Goal: Information Seeking & Learning: Learn about a topic

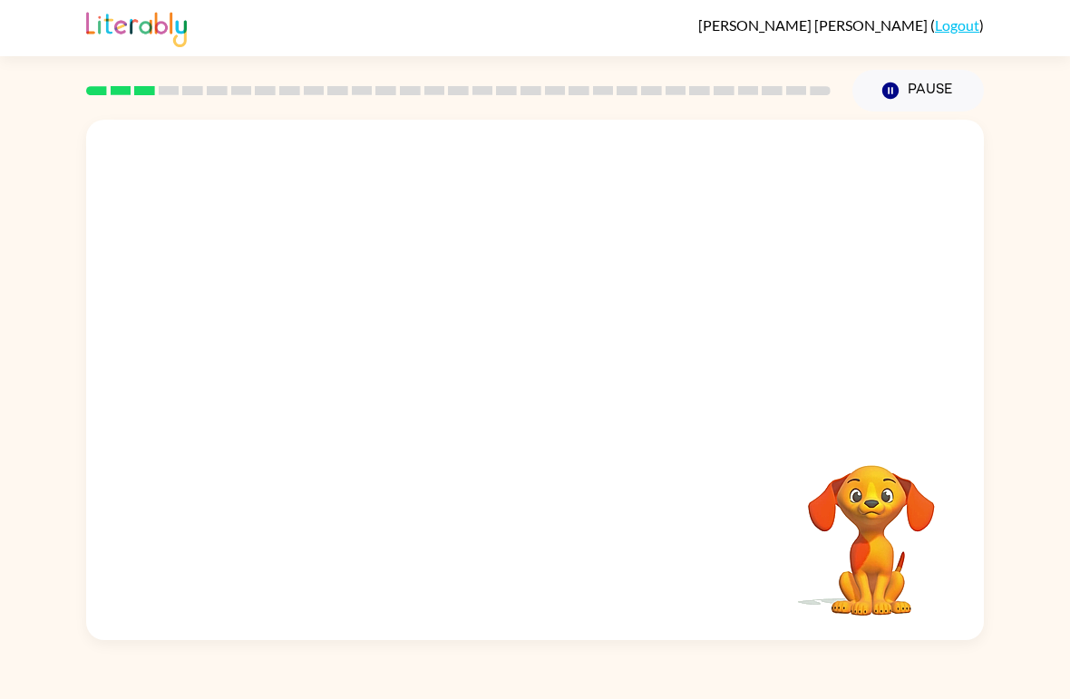
click at [316, 333] on video "Your browser must support playing .mp4 files to use Literably. Please try using…" at bounding box center [535, 273] width 898 height 307
click at [328, 343] on video "Your browser must support playing .mp4 files to use Literably. Please try using…" at bounding box center [535, 273] width 898 height 307
click at [328, 345] on video "Your browser must support playing .mp4 files to use Literably. Please try using…" at bounding box center [535, 273] width 898 height 307
click at [511, 387] on button "button" at bounding box center [535, 389] width 116 height 66
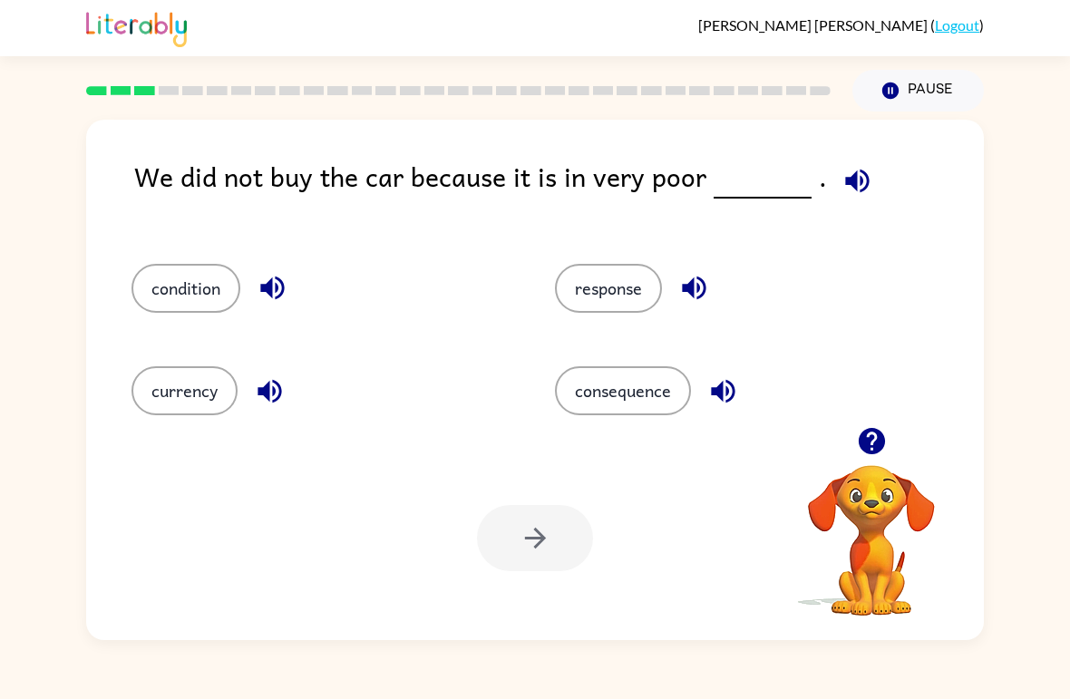
click at [177, 296] on button "condition" at bounding box center [185, 288] width 109 height 49
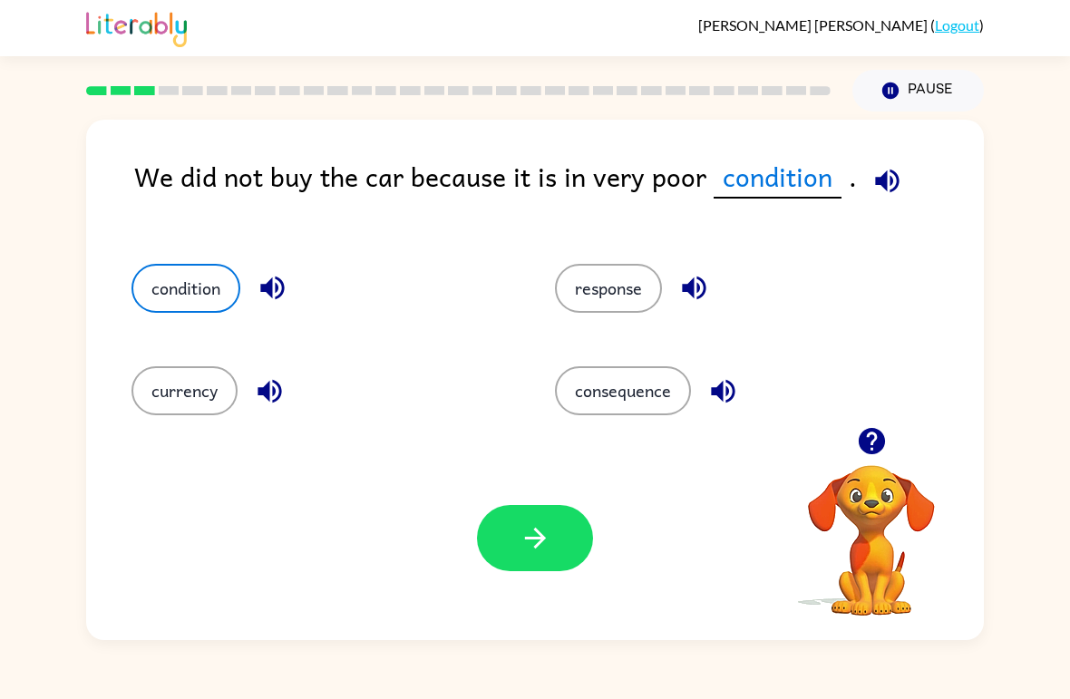
click at [547, 530] on icon "button" at bounding box center [536, 538] width 32 height 32
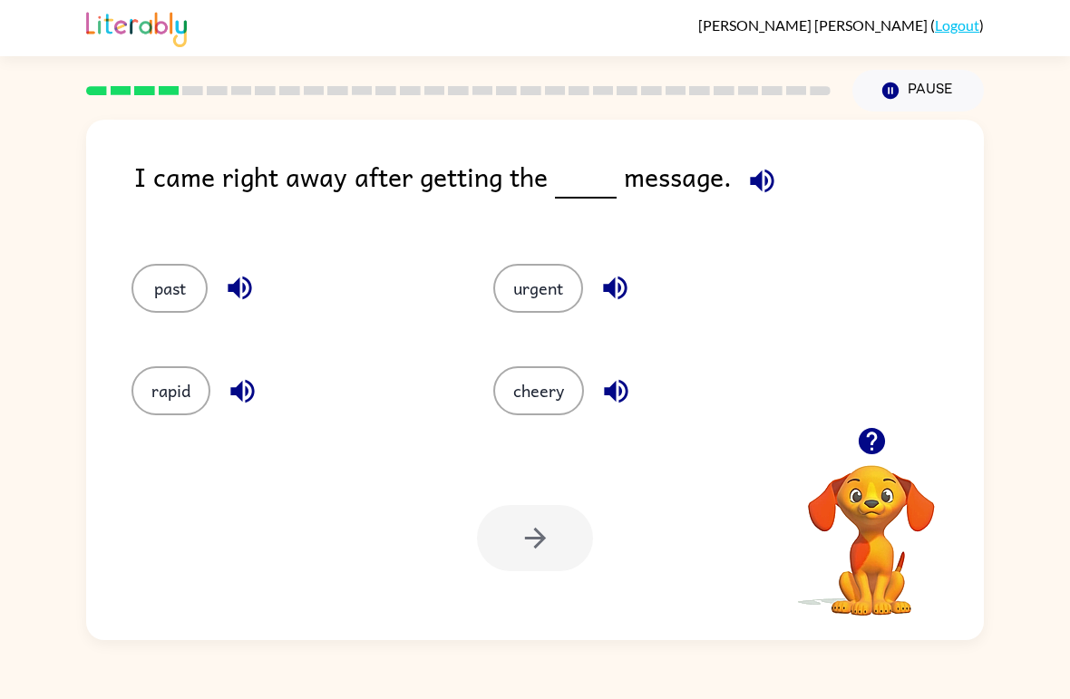
click at [550, 300] on button "urgent" at bounding box center [538, 288] width 90 height 49
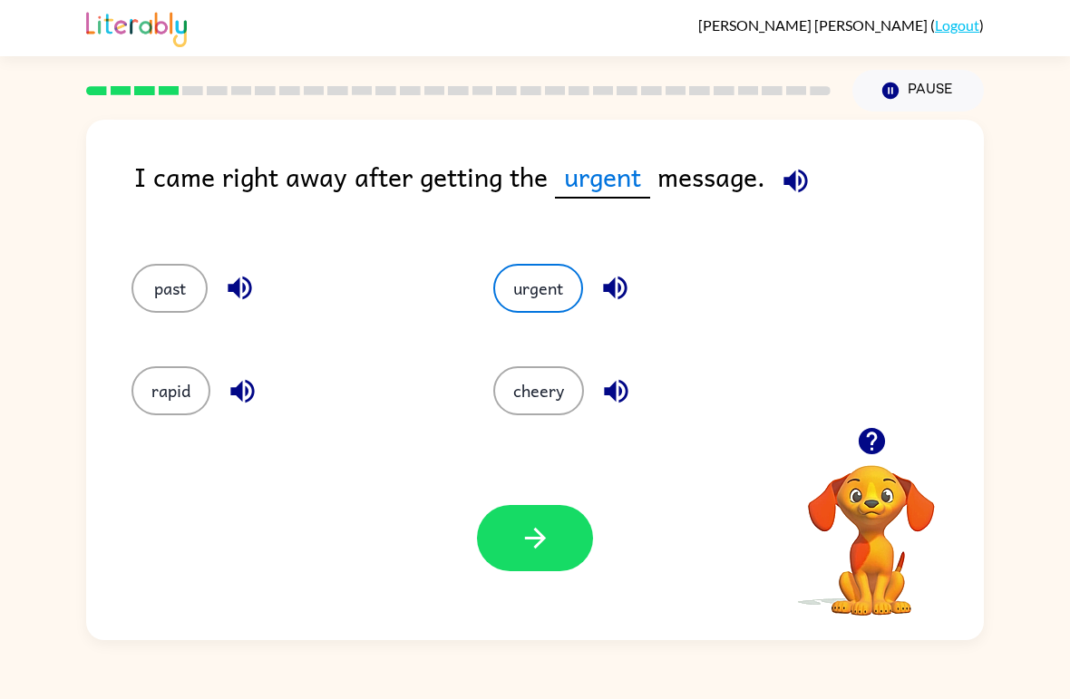
click at [554, 560] on button "button" at bounding box center [535, 538] width 116 height 66
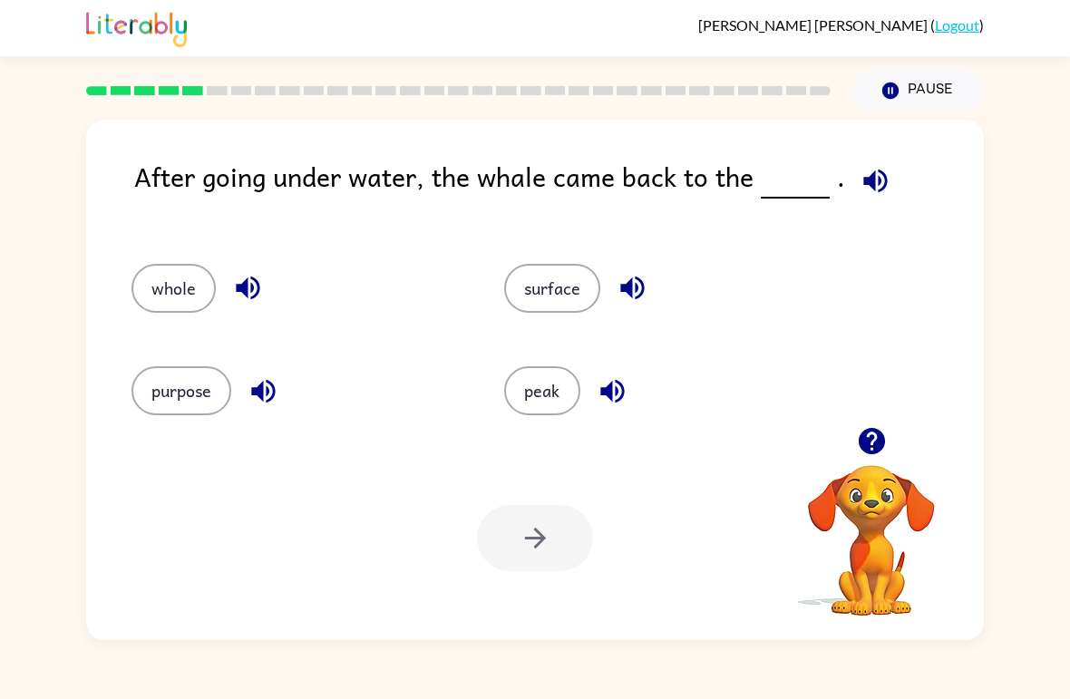
click at [571, 294] on button "surface" at bounding box center [552, 288] width 96 height 49
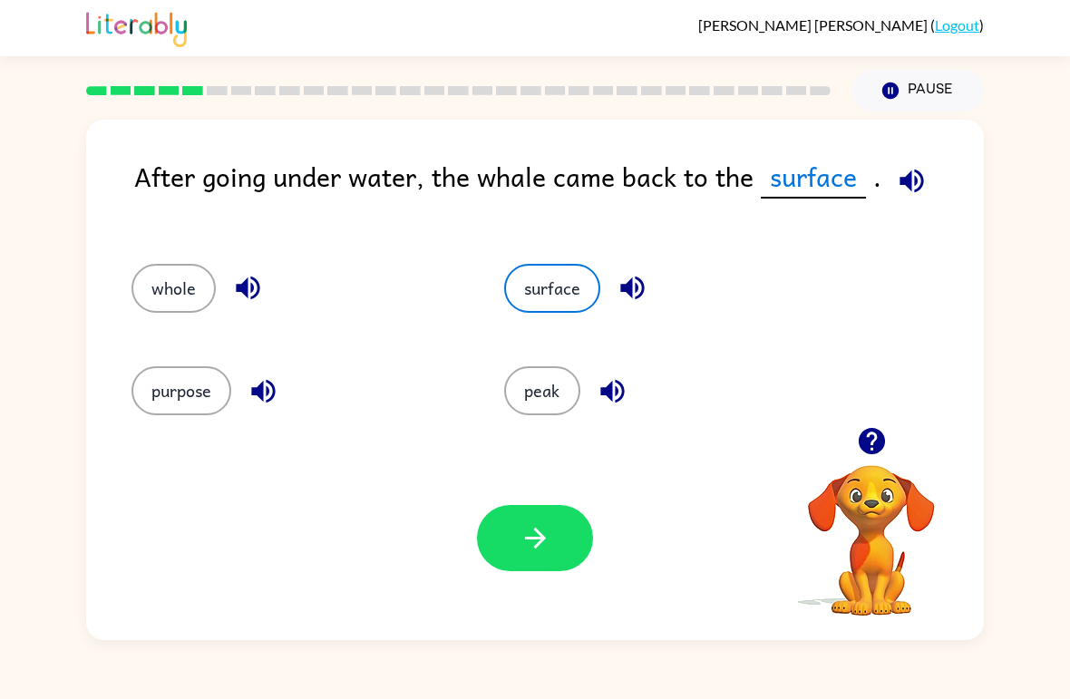
click at [559, 510] on button "button" at bounding box center [535, 538] width 116 height 66
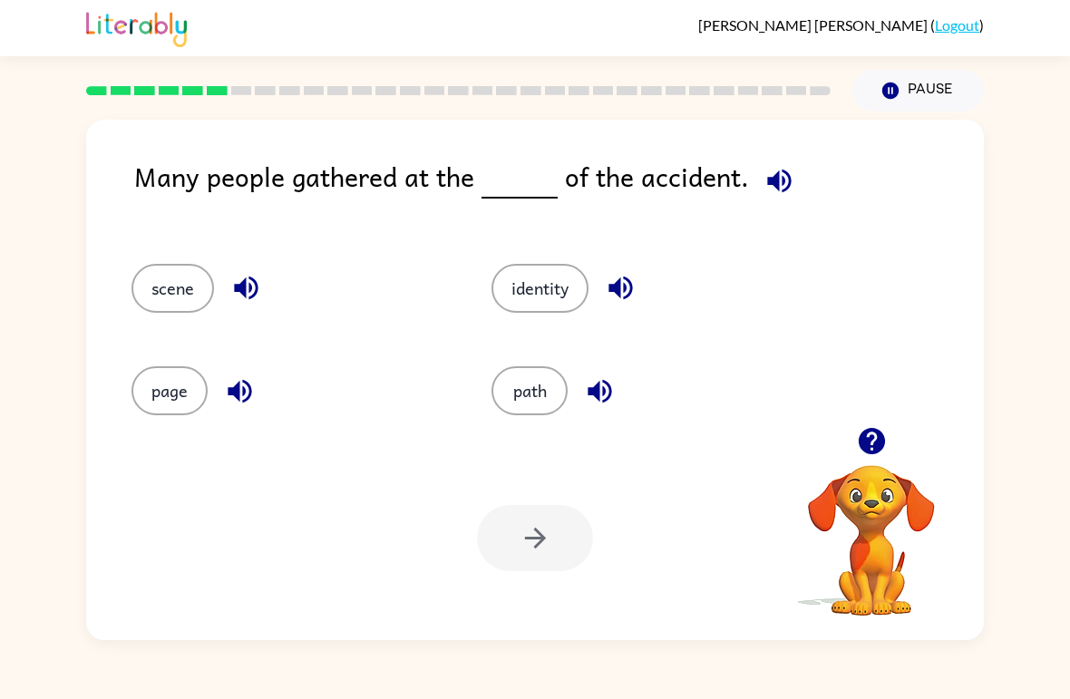
click at [543, 282] on button "identity" at bounding box center [539, 288] width 97 height 49
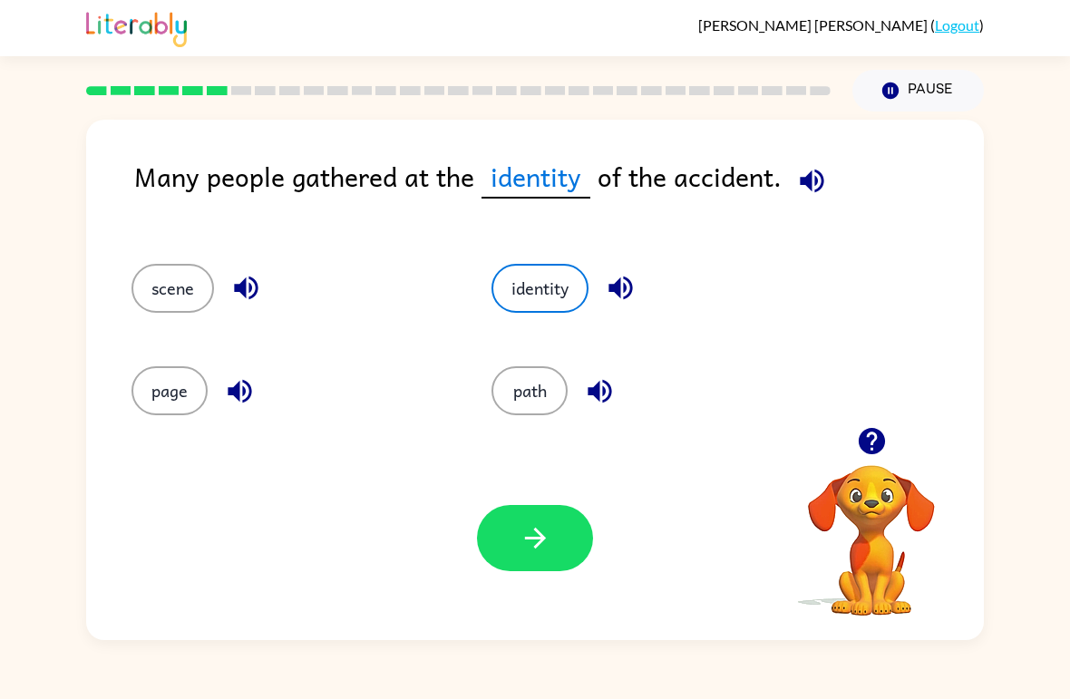
click at [588, 547] on button "button" at bounding box center [535, 538] width 116 height 66
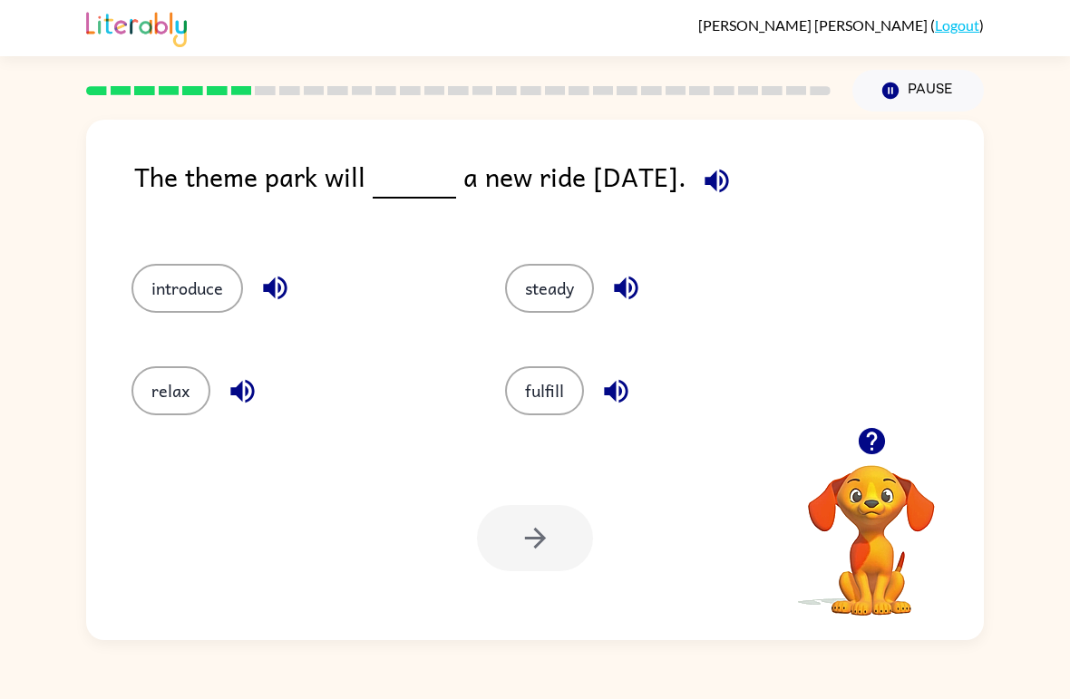
click at [151, 296] on button "introduce" at bounding box center [187, 288] width 112 height 49
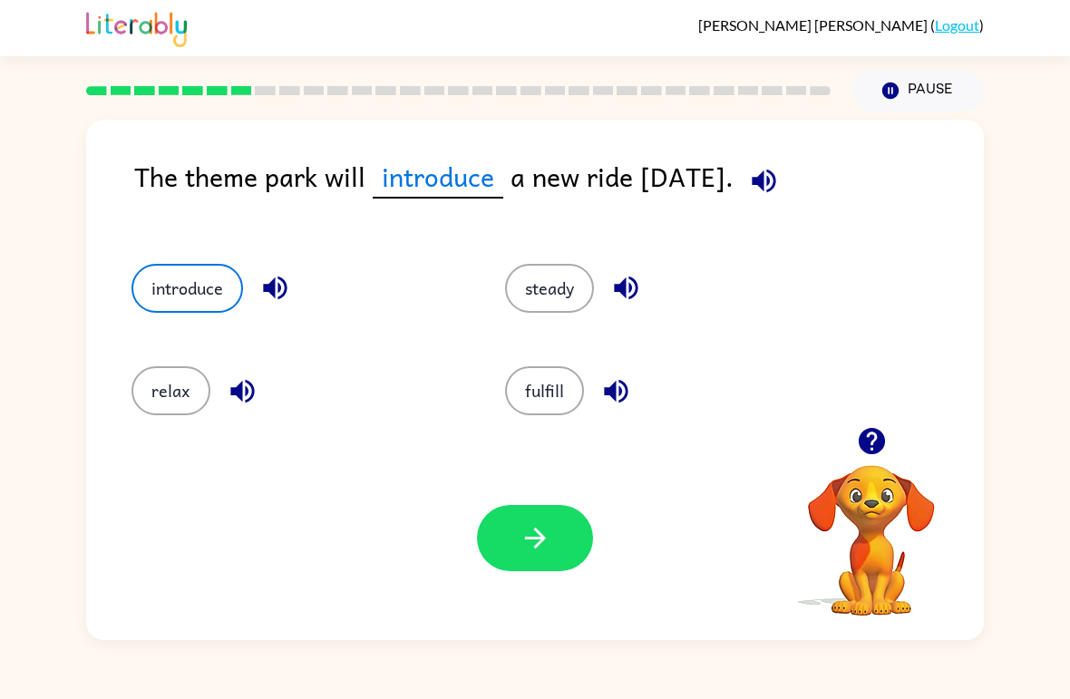
click at [547, 553] on icon "button" at bounding box center [536, 538] width 32 height 32
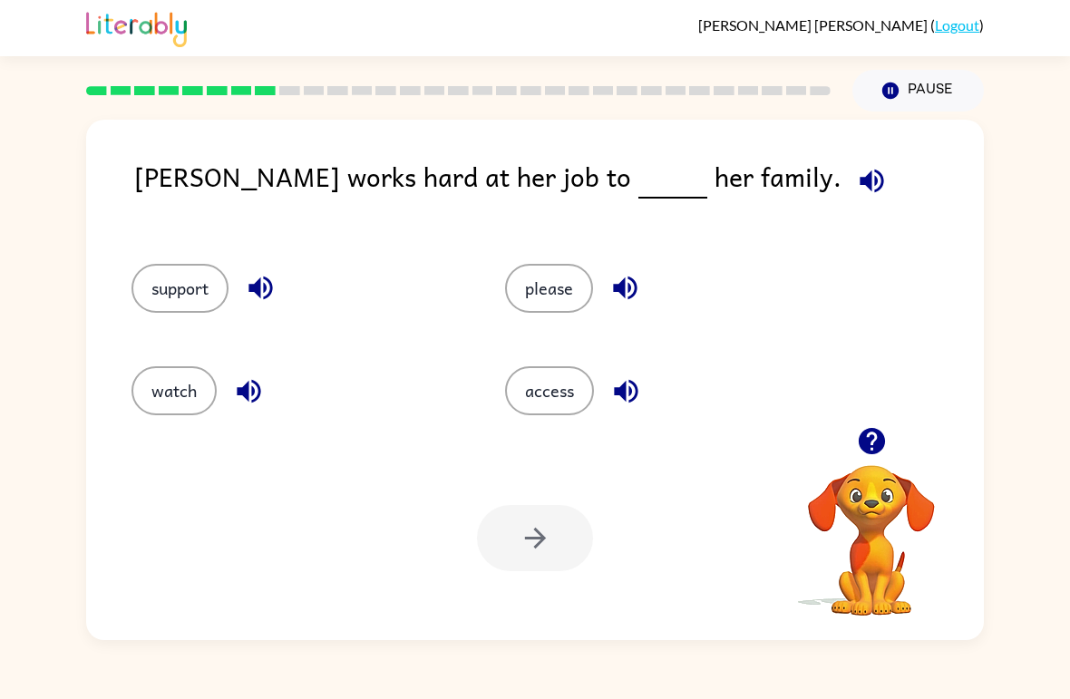
click at [190, 306] on button "support" at bounding box center [179, 288] width 97 height 49
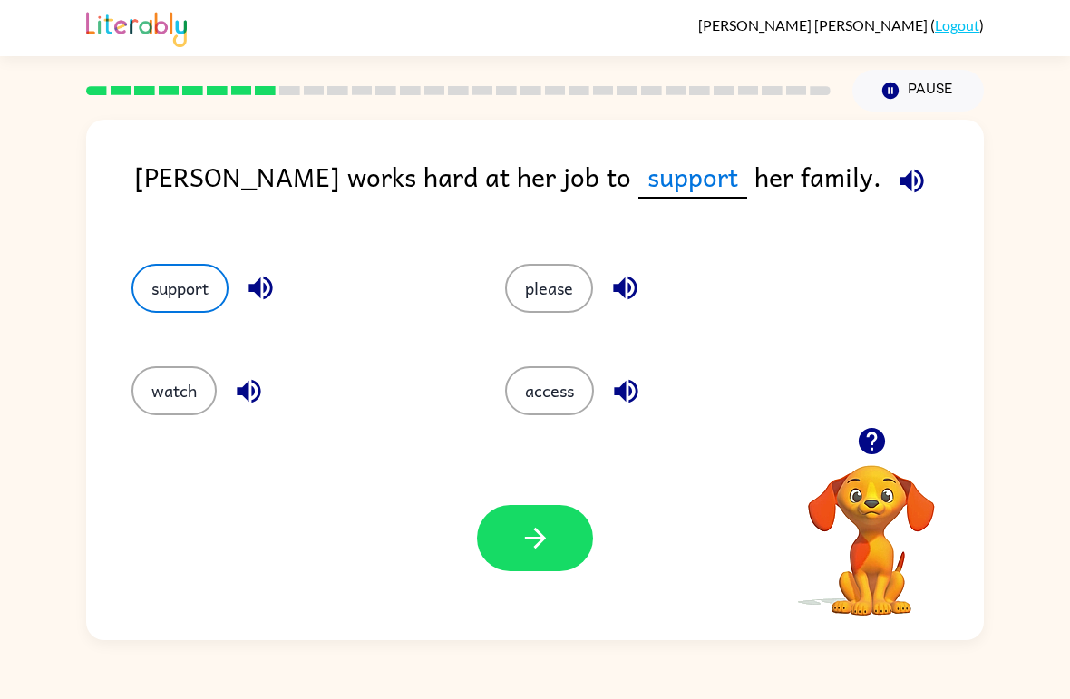
click at [541, 583] on div "Your browser must support playing .mp4 files to use Literably. Please try using…" at bounding box center [535, 538] width 898 height 204
click at [552, 558] on button "button" at bounding box center [535, 538] width 116 height 66
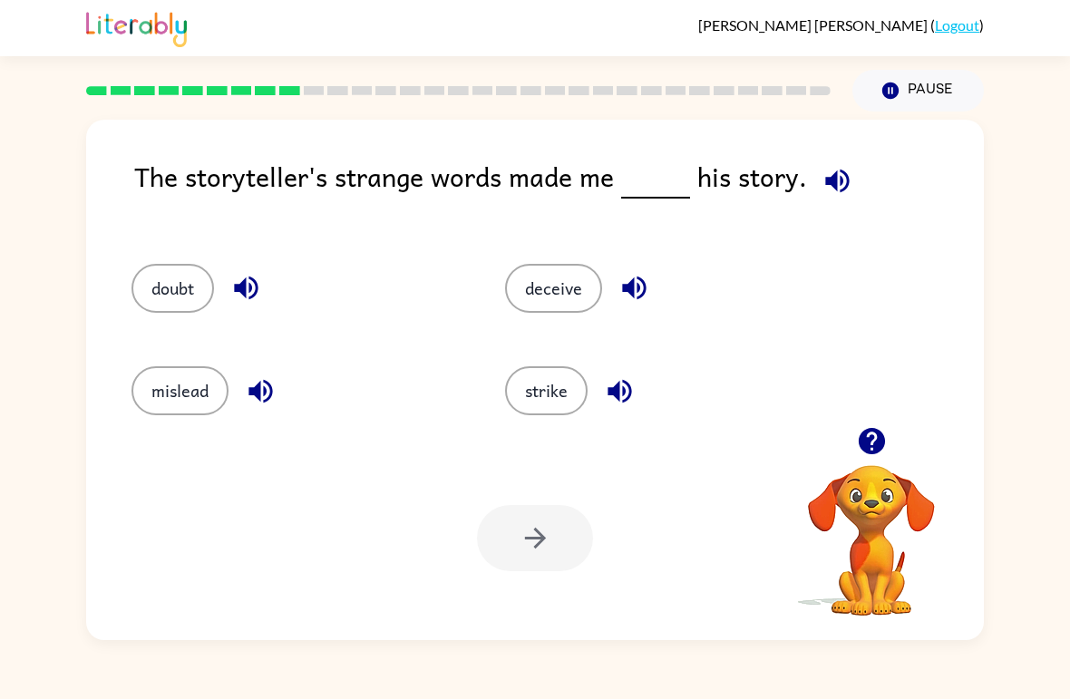
click at [554, 410] on button "strike" at bounding box center [546, 390] width 83 height 49
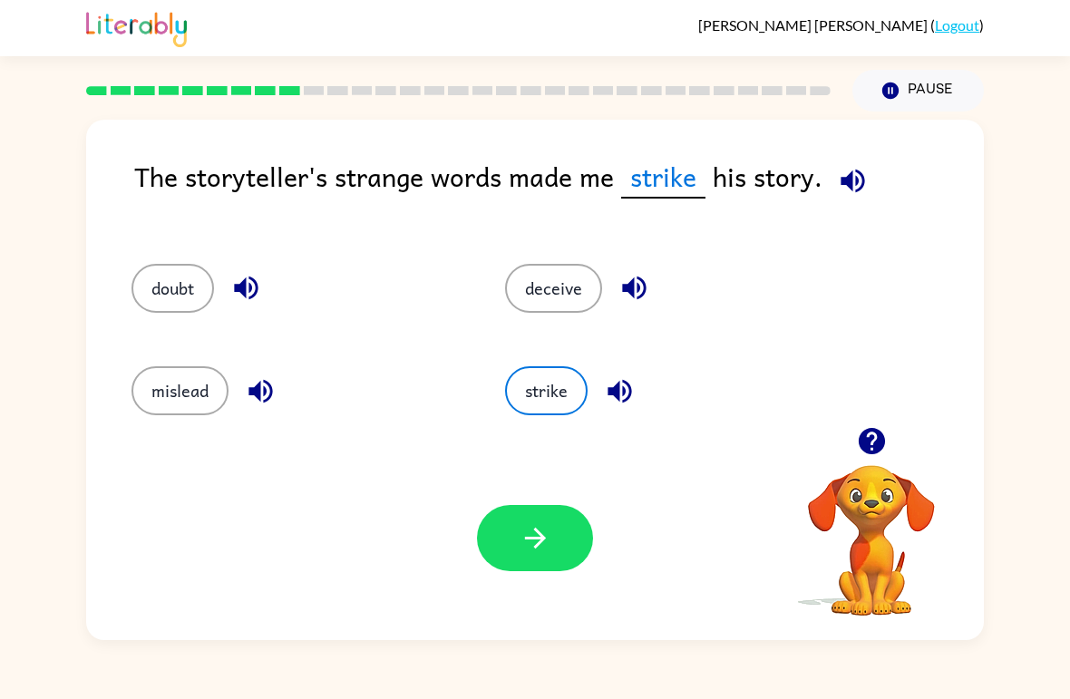
click at [569, 594] on div "Your browser must support playing .mp4 files to use Literably. Please try using…" at bounding box center [535, 538] width 898 height 204
click at [565, 549] on button "button" at bounding box center [535, 538] width 116 height 66
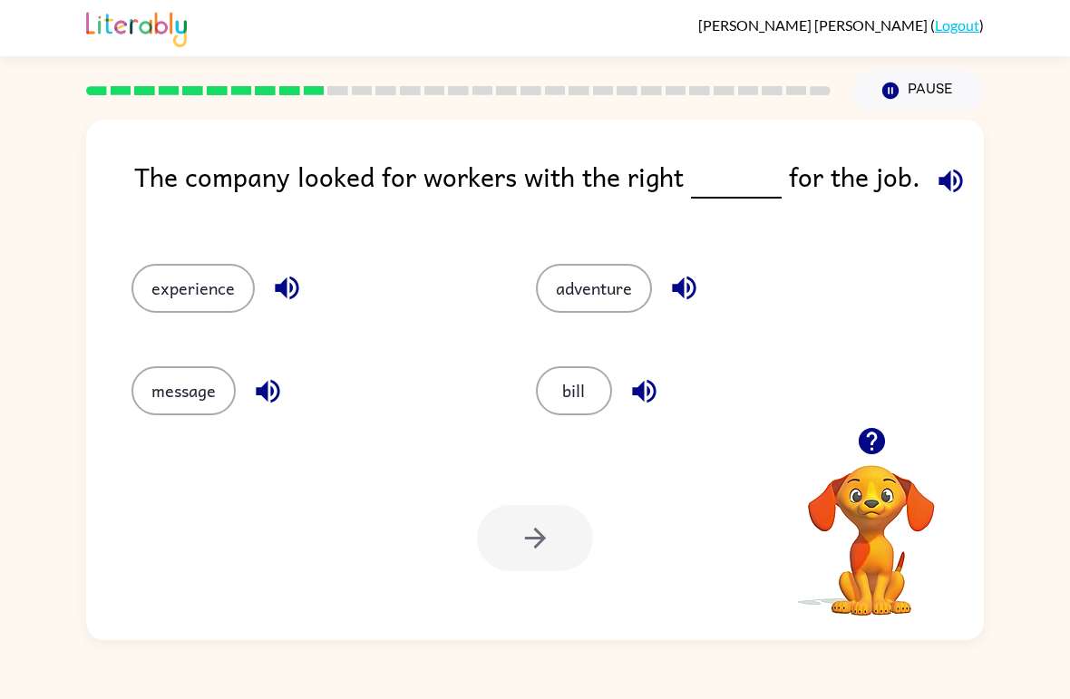
click at [164, 298] on button "experience" at bounding box center [192, 288] width 123 height 49
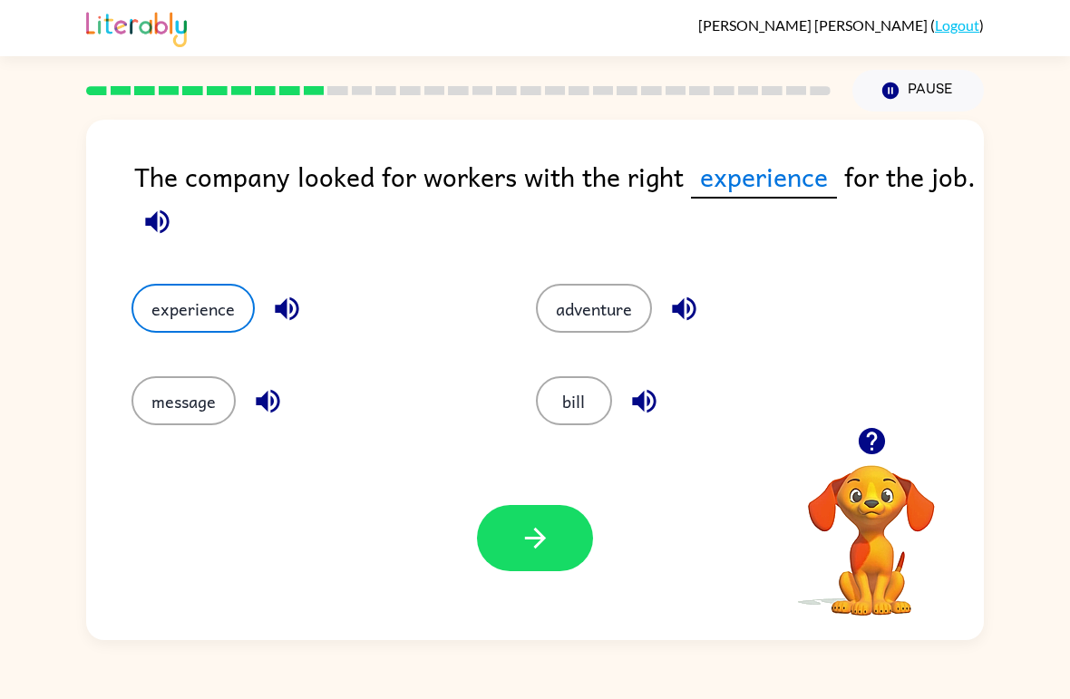
click at [564, 541] on button "button" at bounding box center [535, 538] width 116 height 66
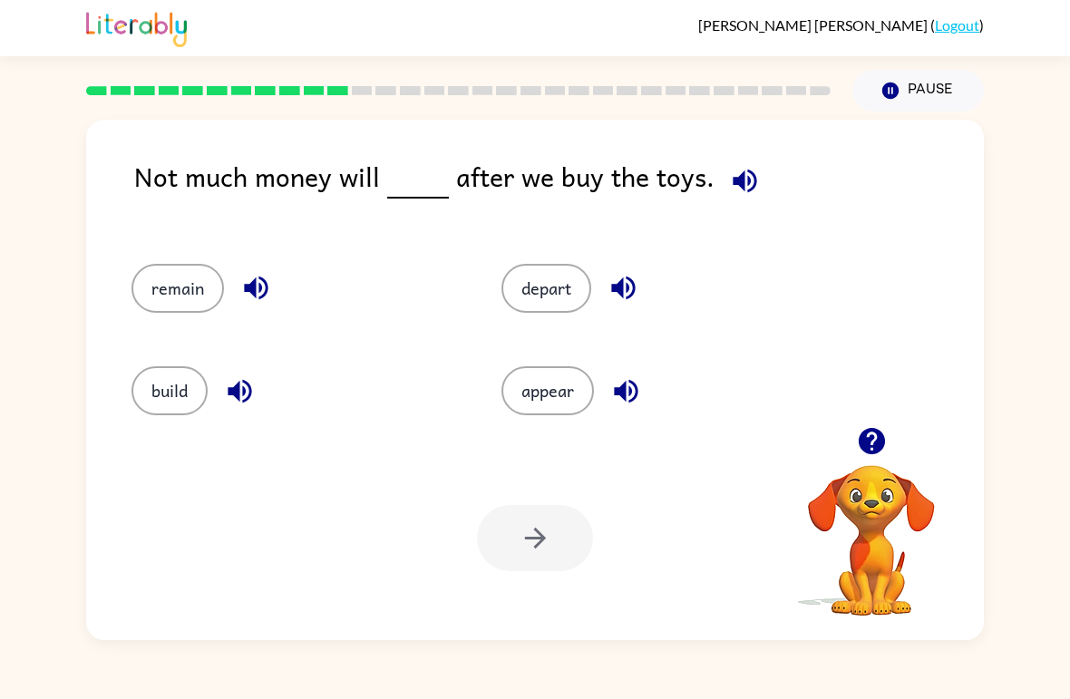
click at [146, 410] on button "build" at bounding box center [169, 390] width 76 height 49
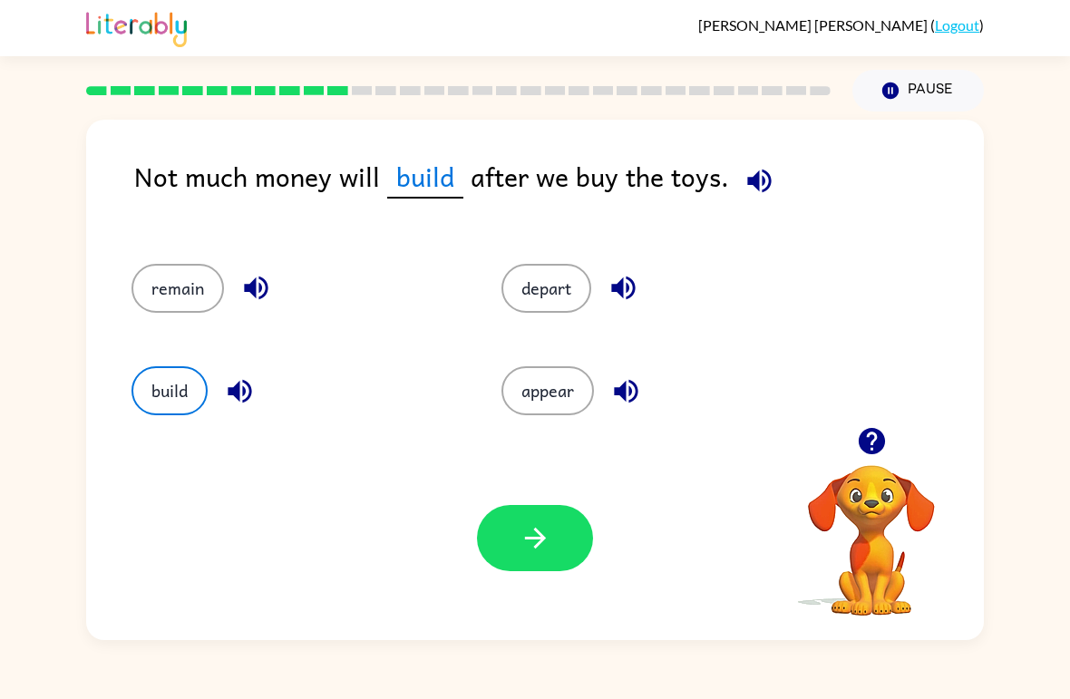
click at [551, 384] on button "appear" at bounding box center [547, 390] width 92 height 49
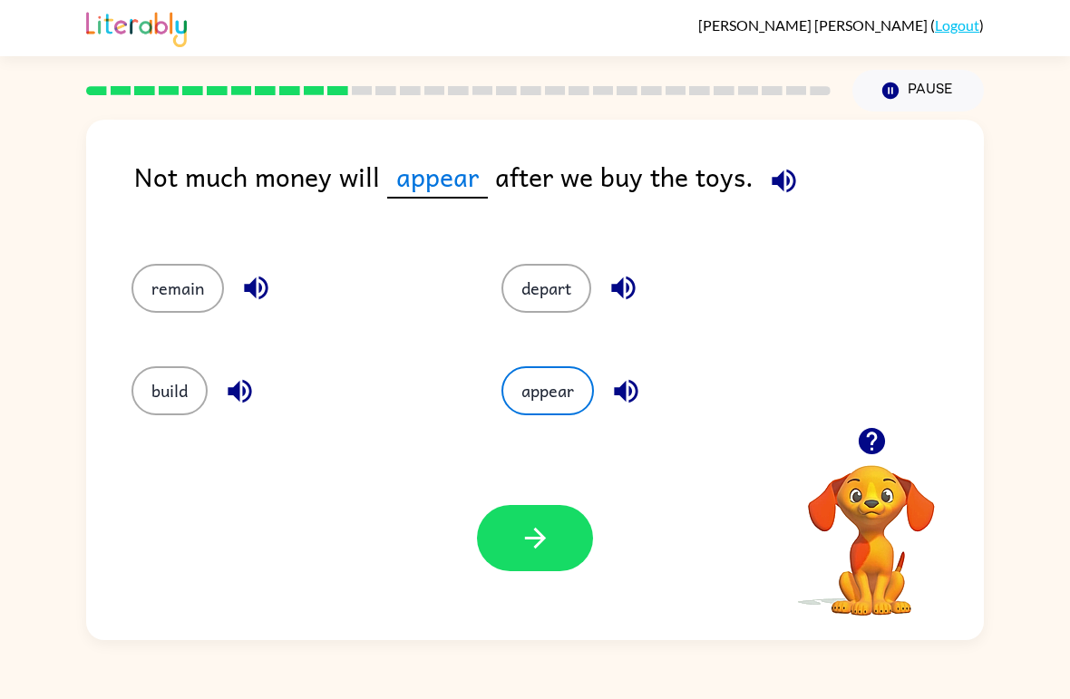
click at [192, 311] on button "remain" at bounding box center [177, 288] width 92 height 49
click at [558, 287] on button "depart" at bounding box center [546, 288] width 90 height 49
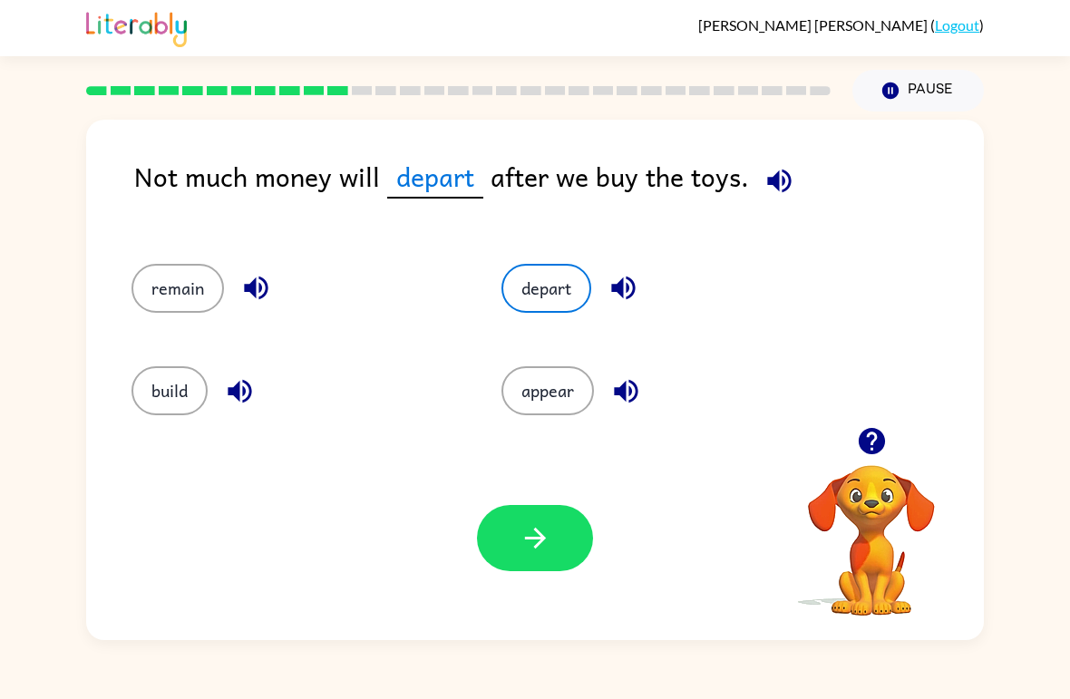
click at [994, 305] on div "Not much money will depart after we buy the toys. remain depart build appear Yo…" at bounding box center [535, 376] width 1070 height 529
click at [178, 397] on button "build" at bounding box center [169, 390] width 76 height 49
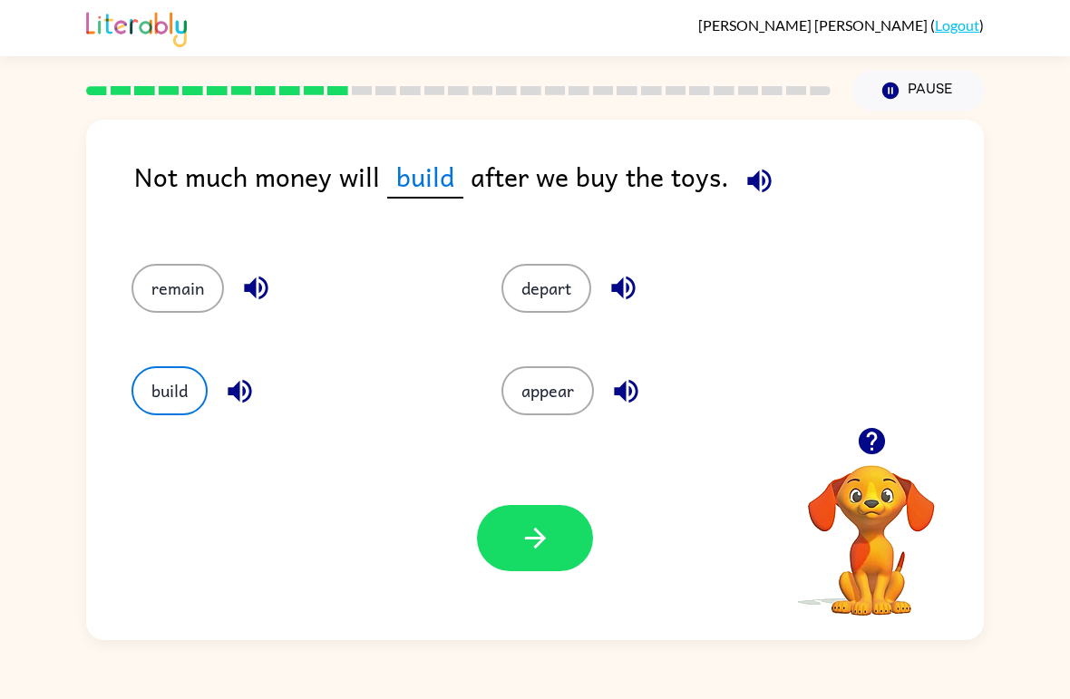
click at [560, 544] on button "button" at bounding box center [535, 538] width 116 height 66
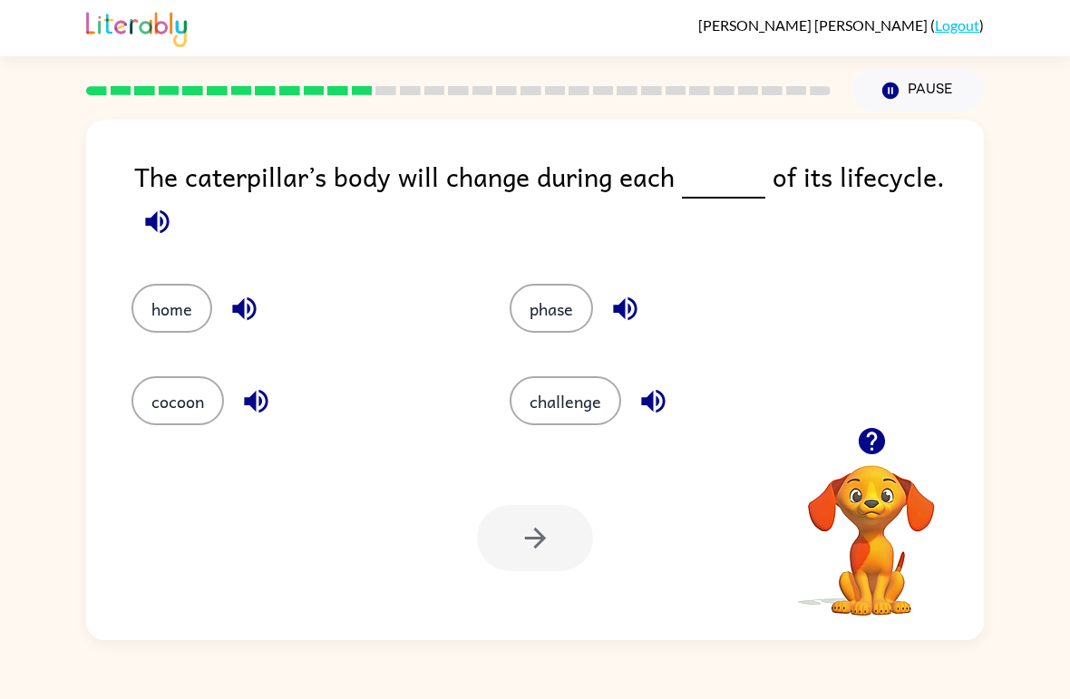
click at [568, 436] on div "The caterpillar’s body will change during each of its lifecycle. home phase coc…" at bounding box center [535, 380] width 898 height 520
click at [607, 383] on button "challenge" at bounding box center [566, 400] width 112 height 49
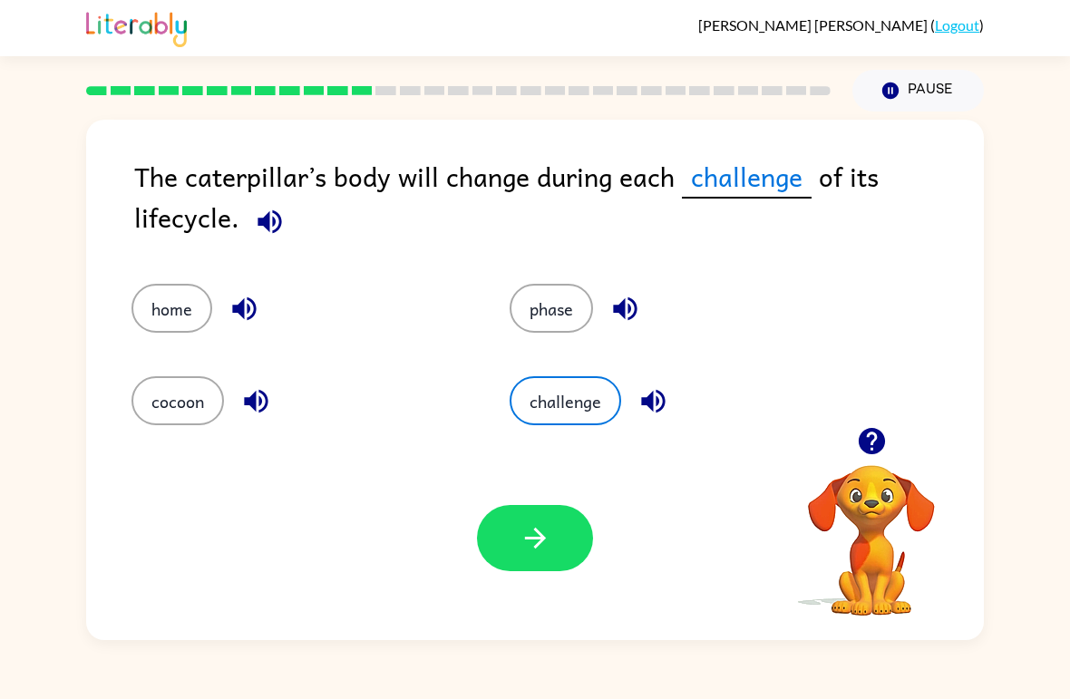
click at [542, 570] on button "button" at bounding box center [535, 538] width 116 height 66
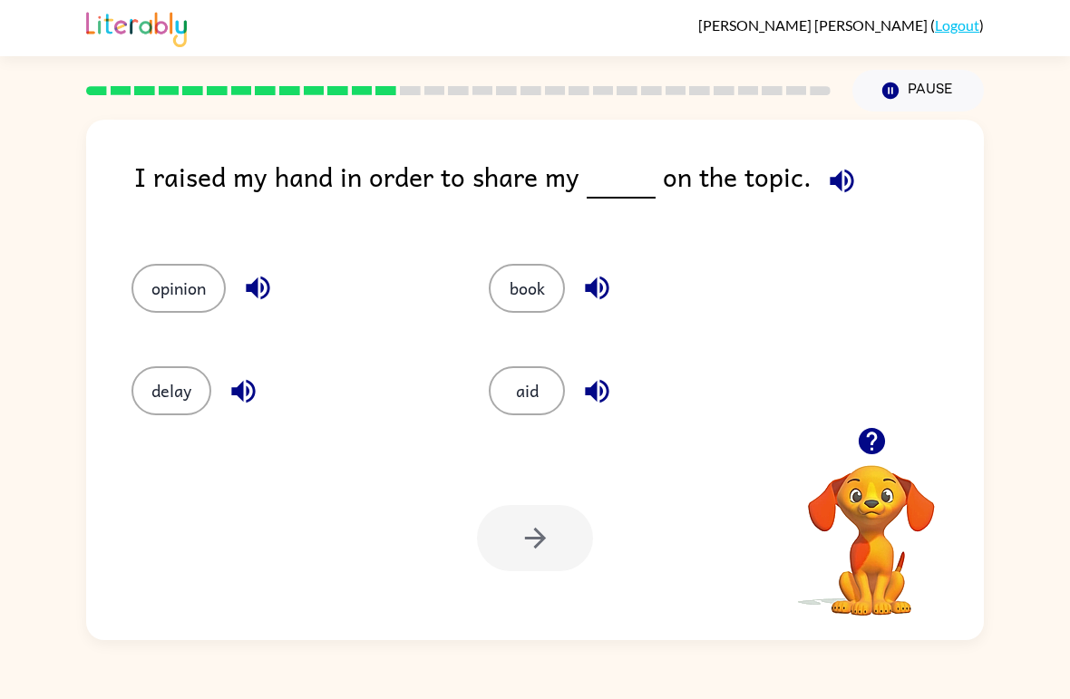
click at [185, 312] on button "opinion" at bounding box center [178, 288] width 94 height 49
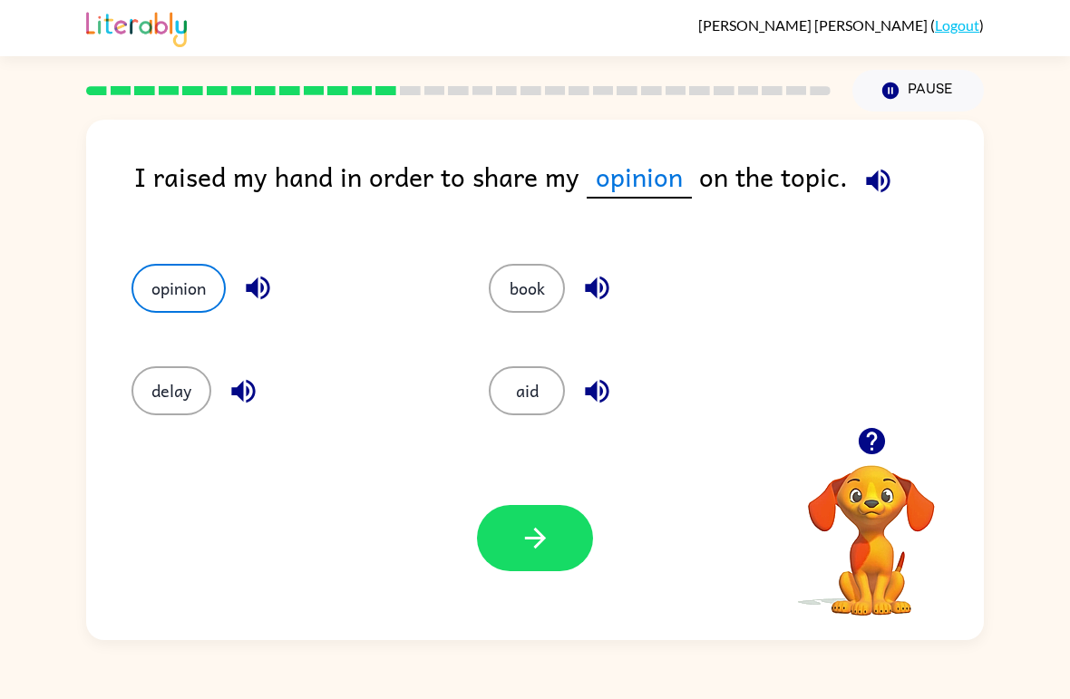
click at [190, 317] on div "opinion" at bounding box center [275, 280] width 357 height 102
click at [557, 537] on button "button" at bounding box center [535, 538] width 116 height 66
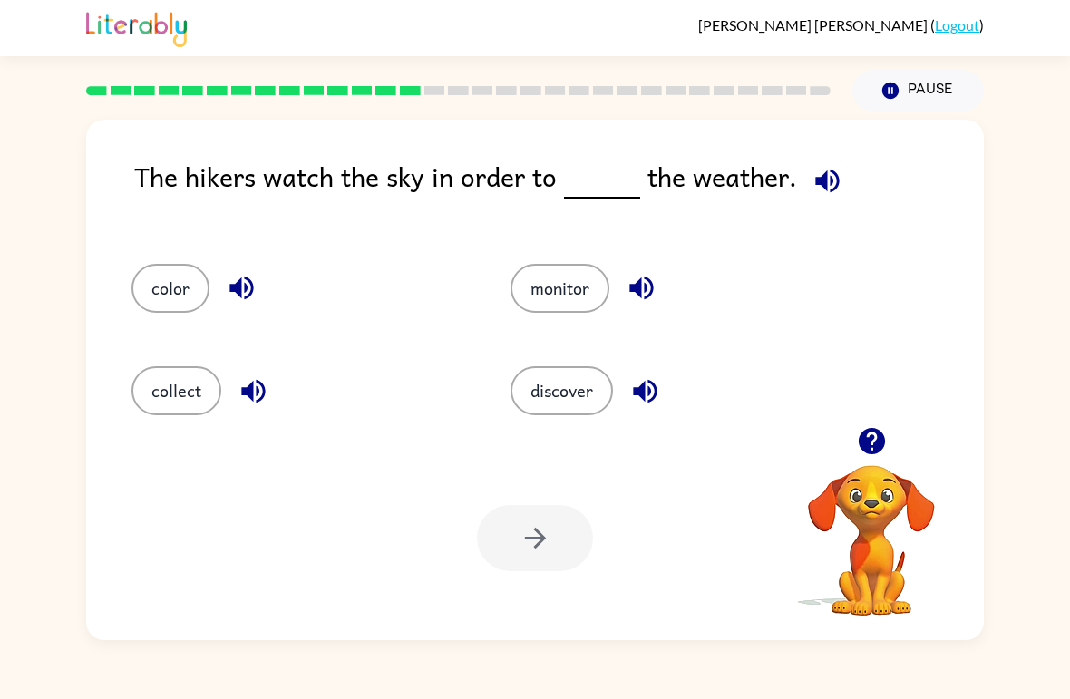
click at [560, 397] on button "discover" at bounding box center [561, 390] width 102 height 49
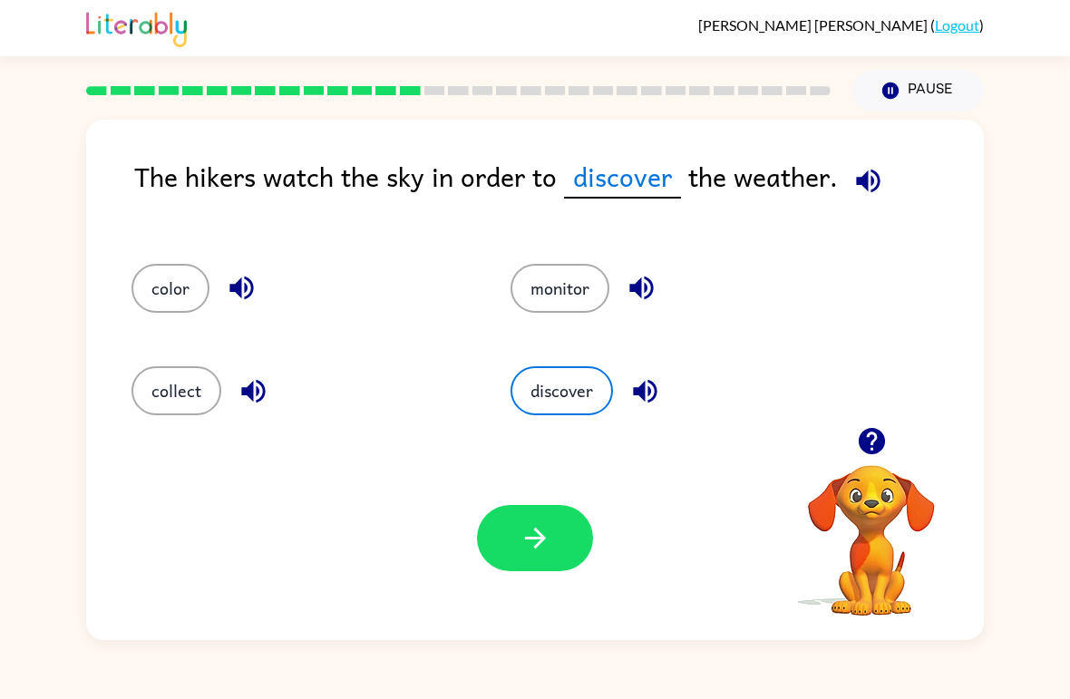
click at [547, 558] on button "button" at bounding box center [535, 538] width 116 height 66
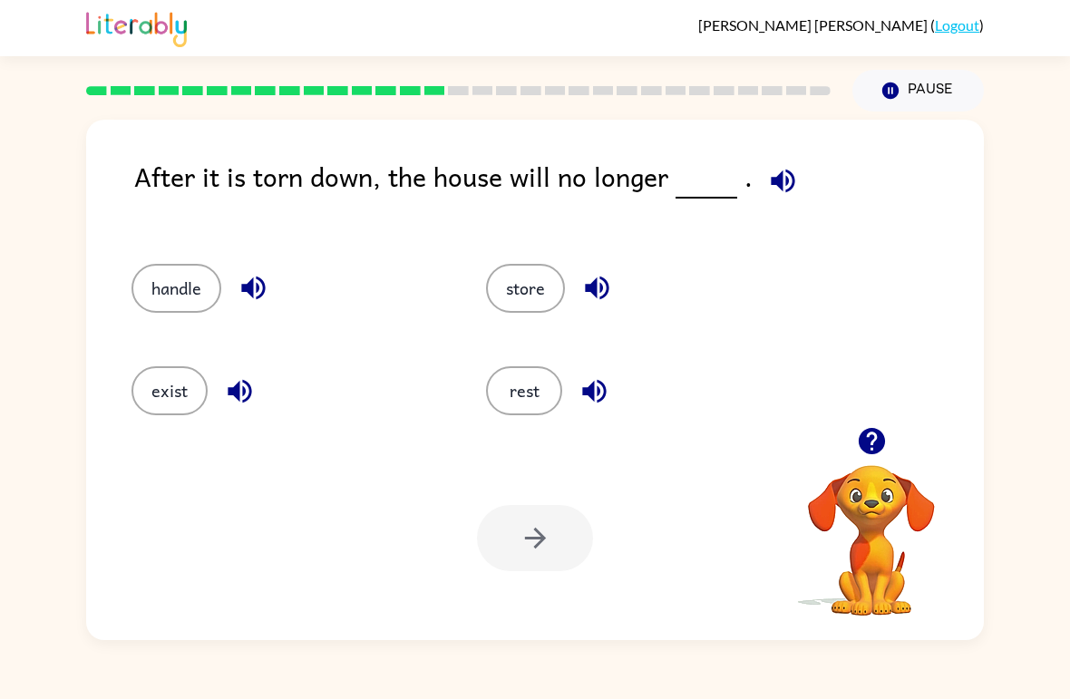
click at [156, 388] on button "exist" at bounding box center [169, 390] width 76 height 49
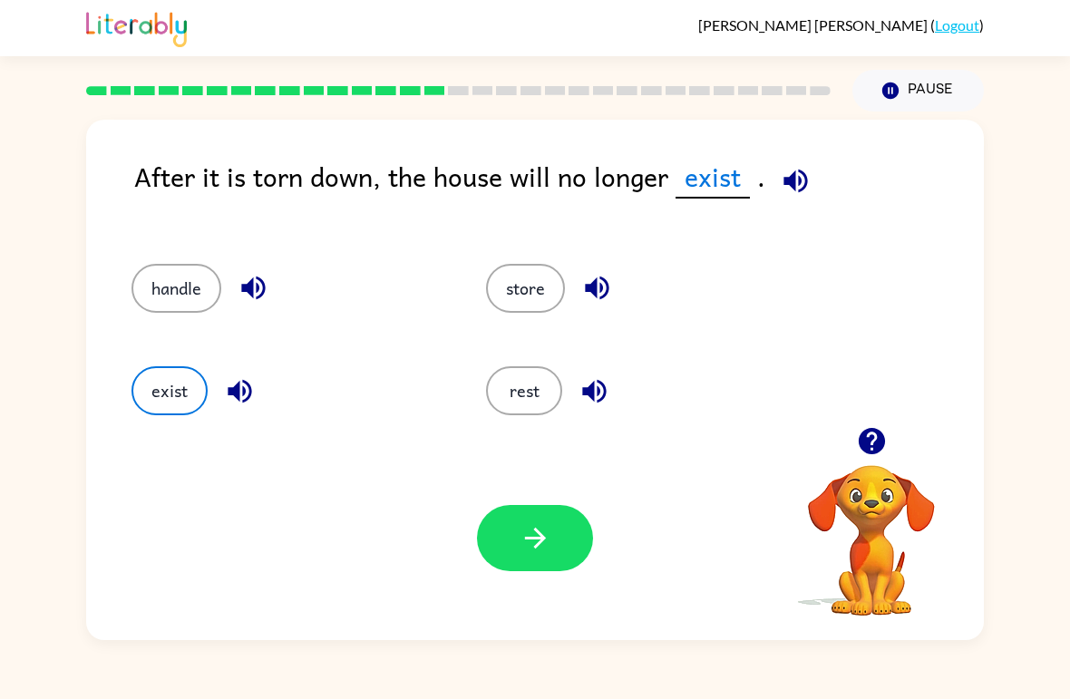
click at [538, 541] on icon "button" at bounding box center [536, 538] width 32 height 32
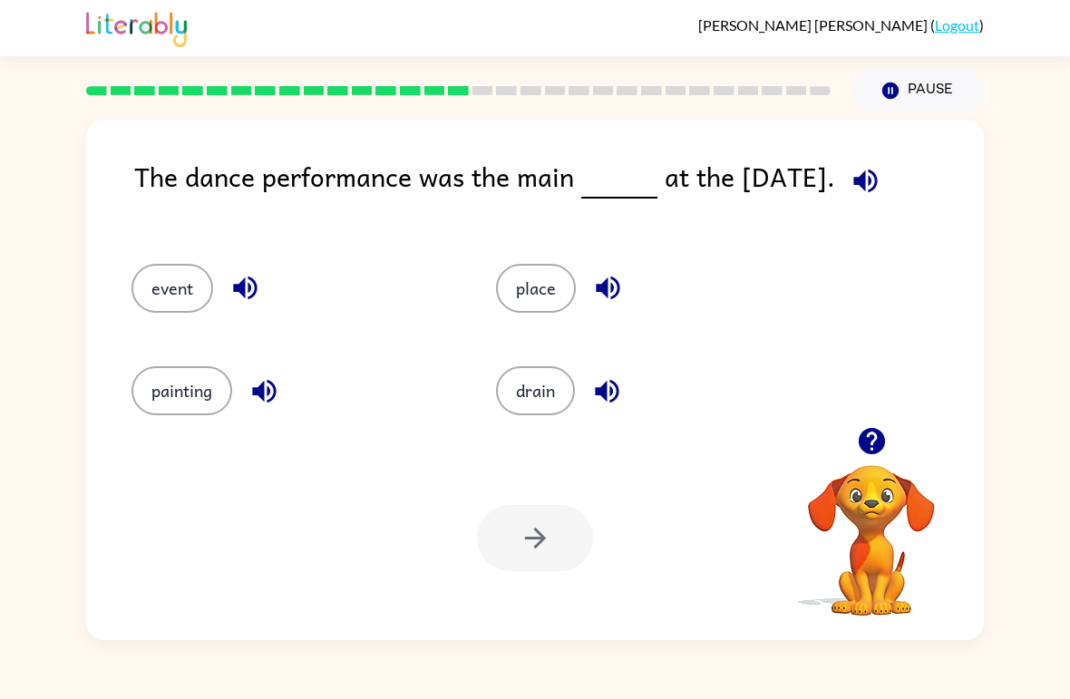
click at [170, 279] on button "event" at bounding box center [172, 288] width 82 height 49
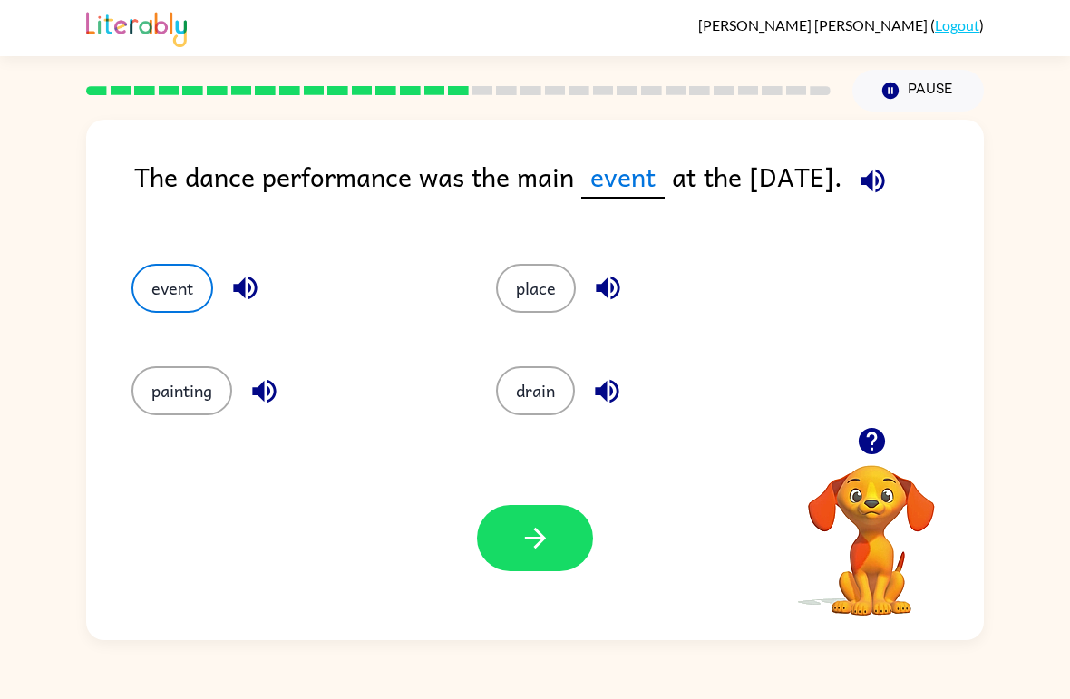
click at [522, 533] on icon "button" at bounding box center [536, 538] width 32 height 32
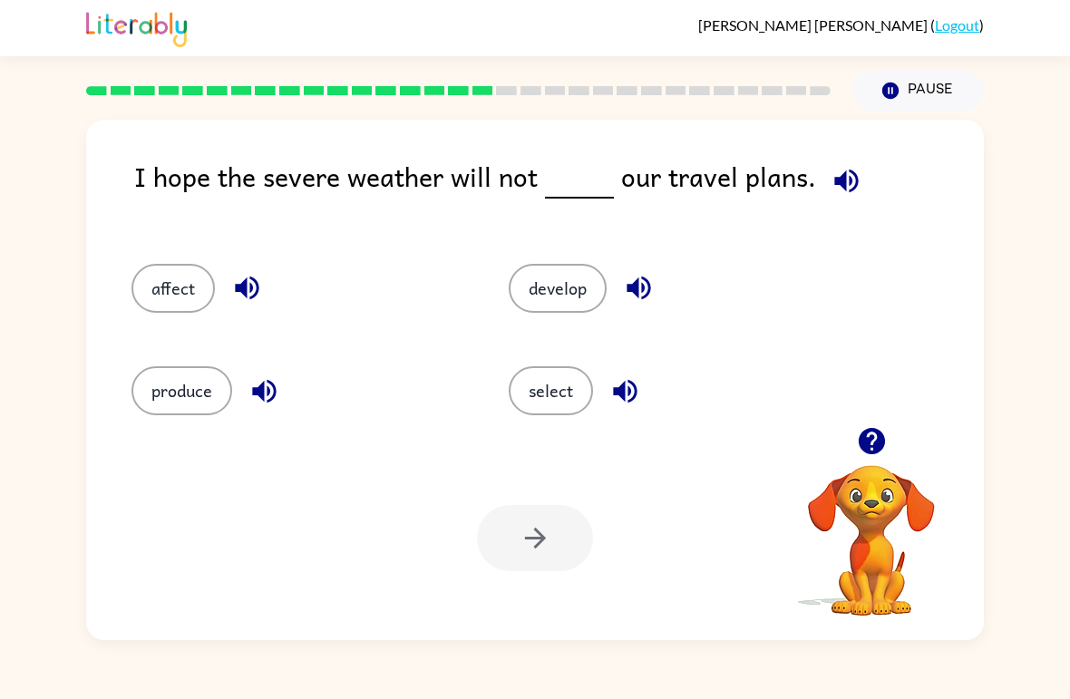
click at [178, 291] on button "affect" at bounding box center [172, 288] width 83 height 49
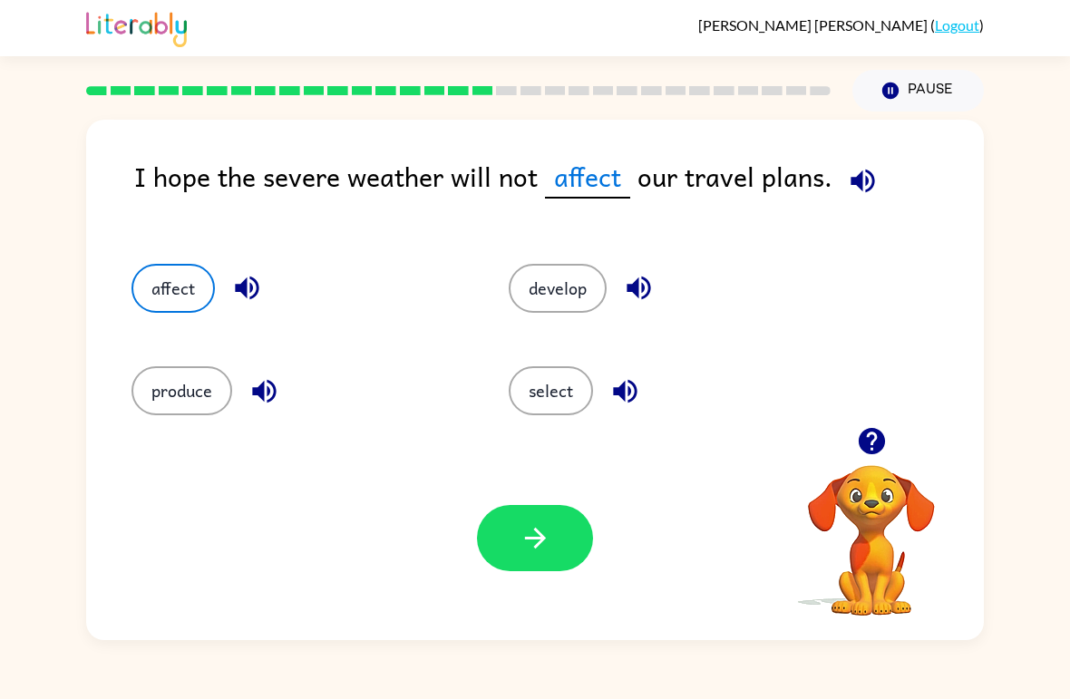
click at [578, 546] on button "button" at bounding box center [535, 538] width 116 height 66
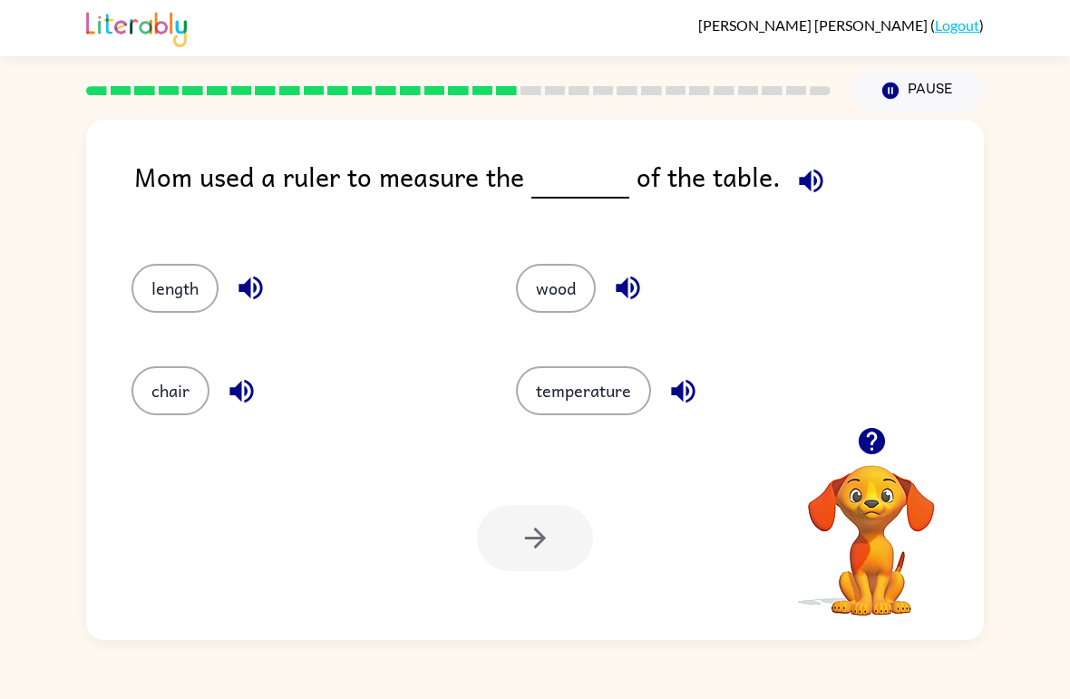
click at [569, 288] on button "wood" at bounding box center [556, 288] width 80 height 49
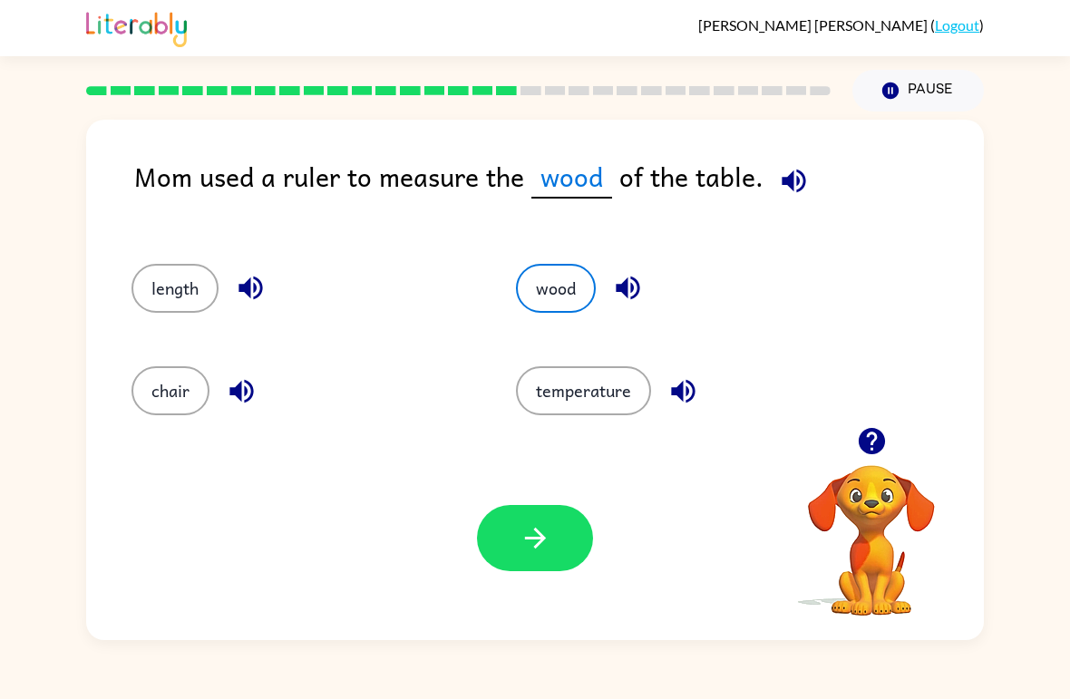
click at [534, 555] on button "button" at bounding box center [535, 538] width 116 height 66
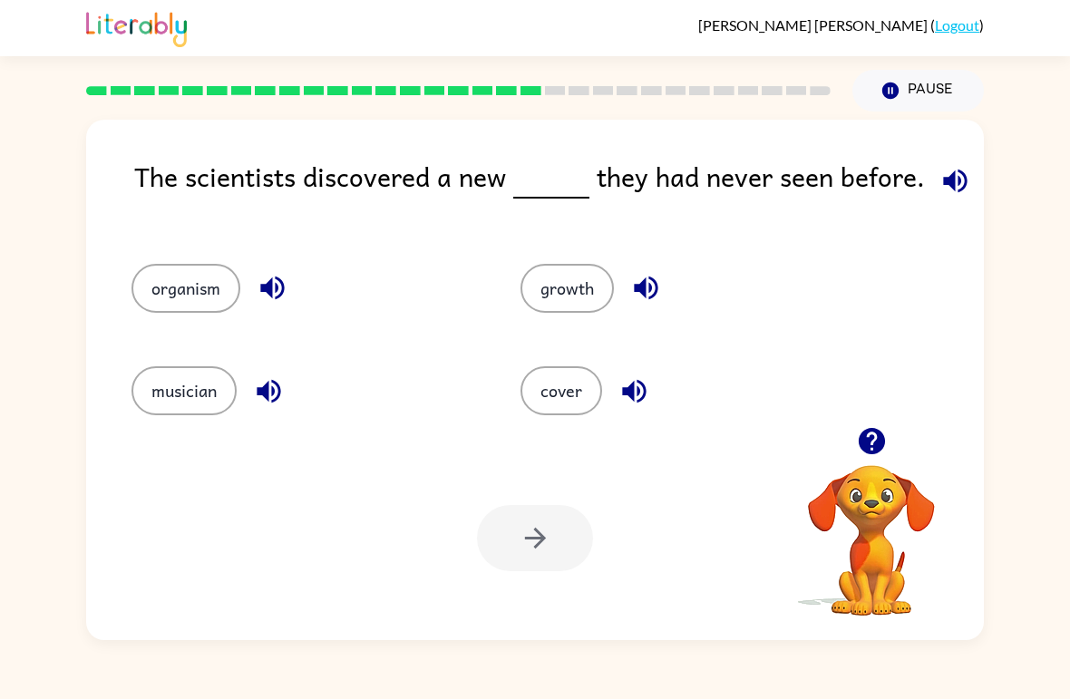
click at [584, 287] on button "growth" at bounding box center [566, 288] width 93 height 49
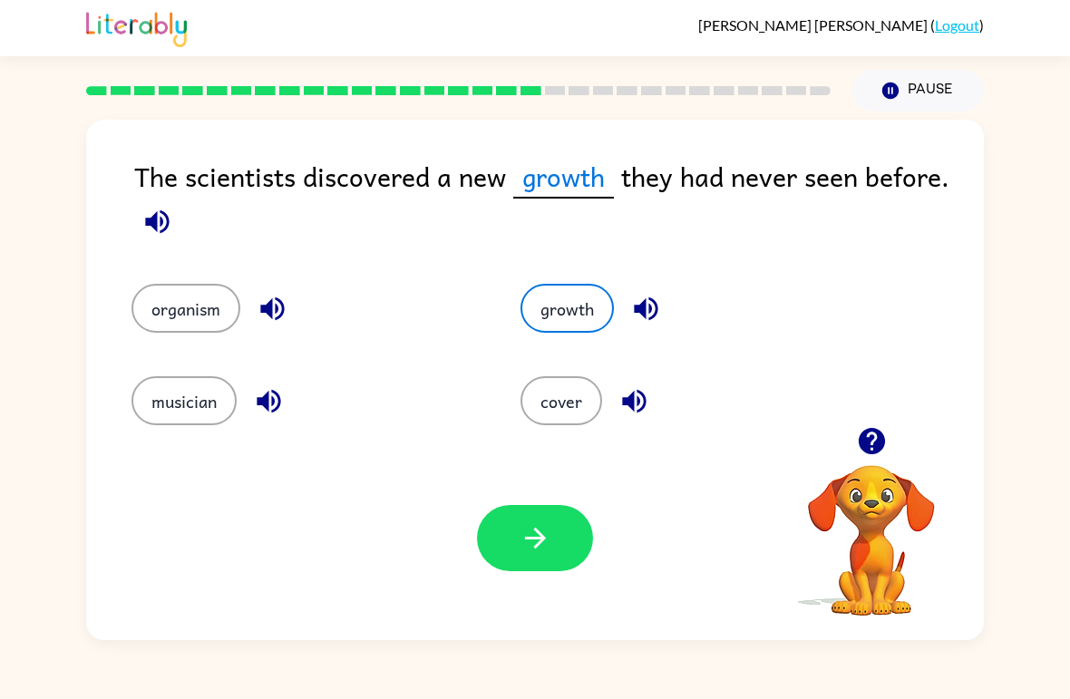
click at [543, 543] on icon "button" at bounding box center [536, 538] width 32 height 32
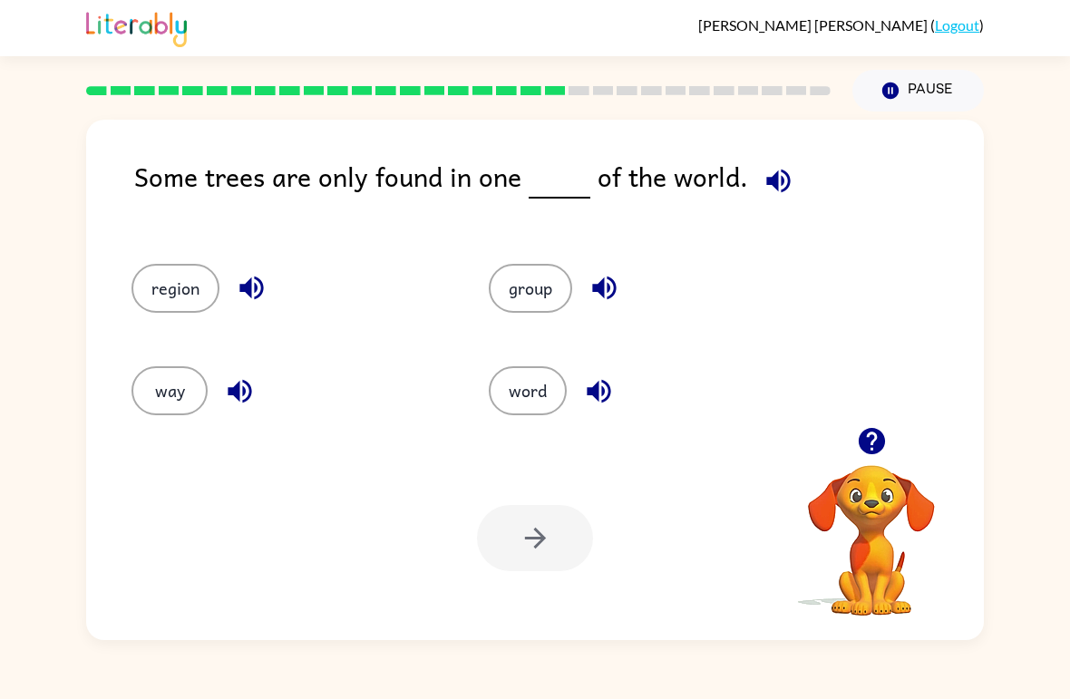
click at [547, 270] on button "group" at bounding box center [530, 288] width 83 height 49
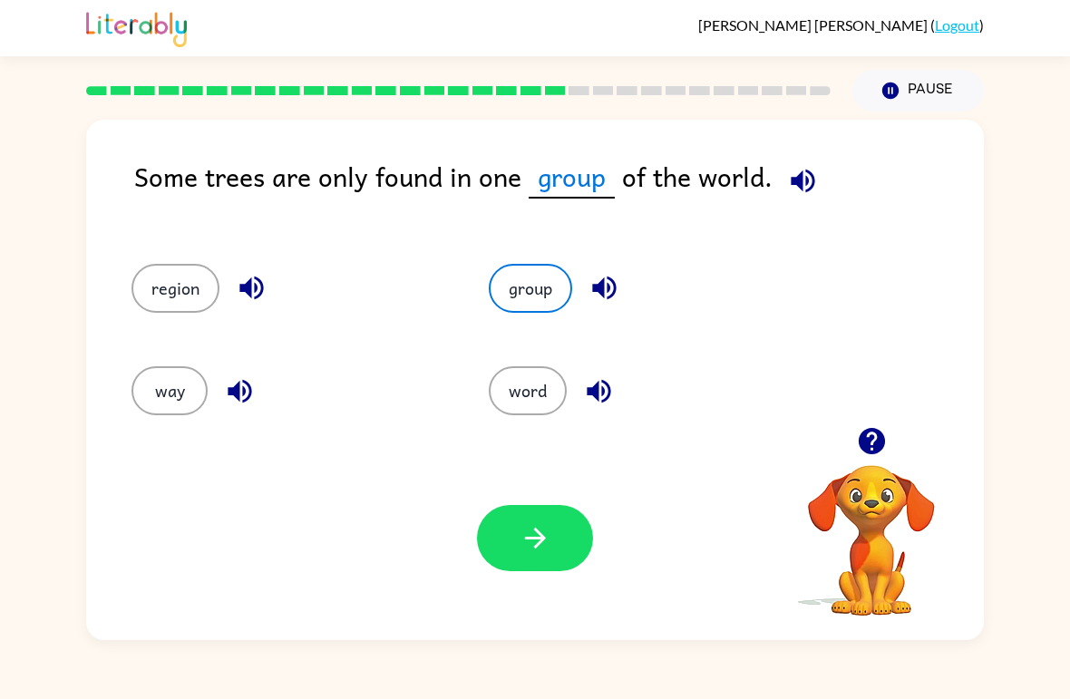
click at [598, 281] on icon "button" at bounding box center [604, 288] width 32 height 32
click at [607, 391] on icon "button" at bounding box center [599, 391] width 32 height 32
click at [243, 286] on icon "button" at bounding box center [251, 289] width 24 height 24
click at [247, 370] on button "button" at bounding box center [240, 391] width 46 height 46
click at [539, 550] on icon "button" at bounding box center [536, 538] width 32 height 32
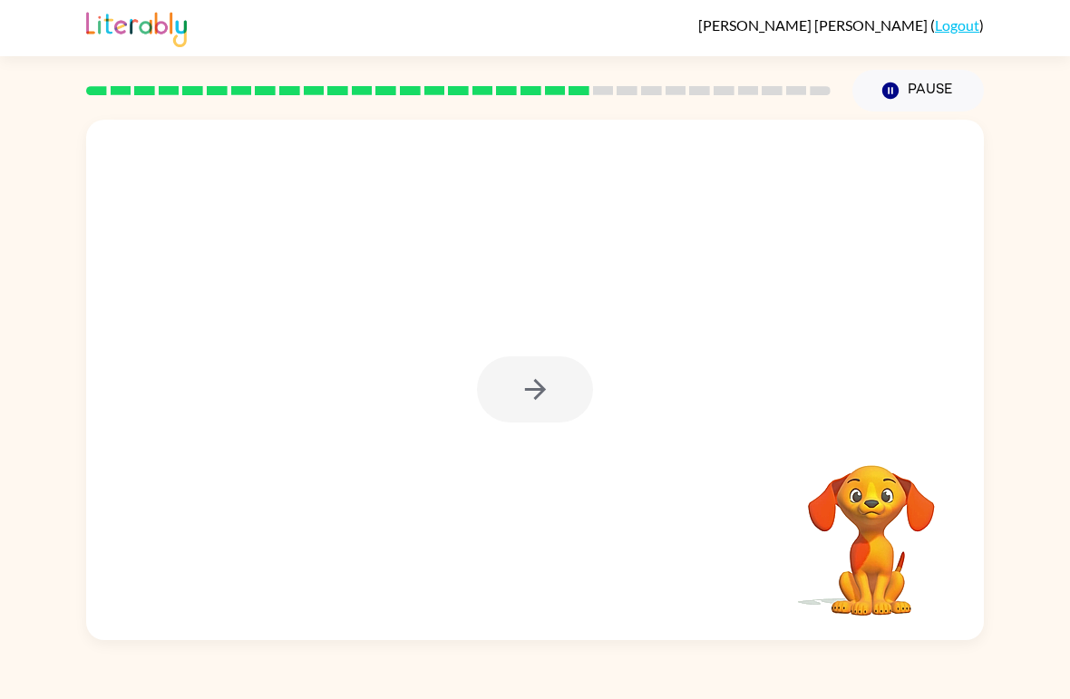
click at [564, 364] on div at bounding box center [535, 389] width 116 height 66
click at [568, 384] on div at bounding box center [535, 389] width 116 height 66
click at [581, 380] on button "button" at bounding box center [535, 389] width 116 height 66
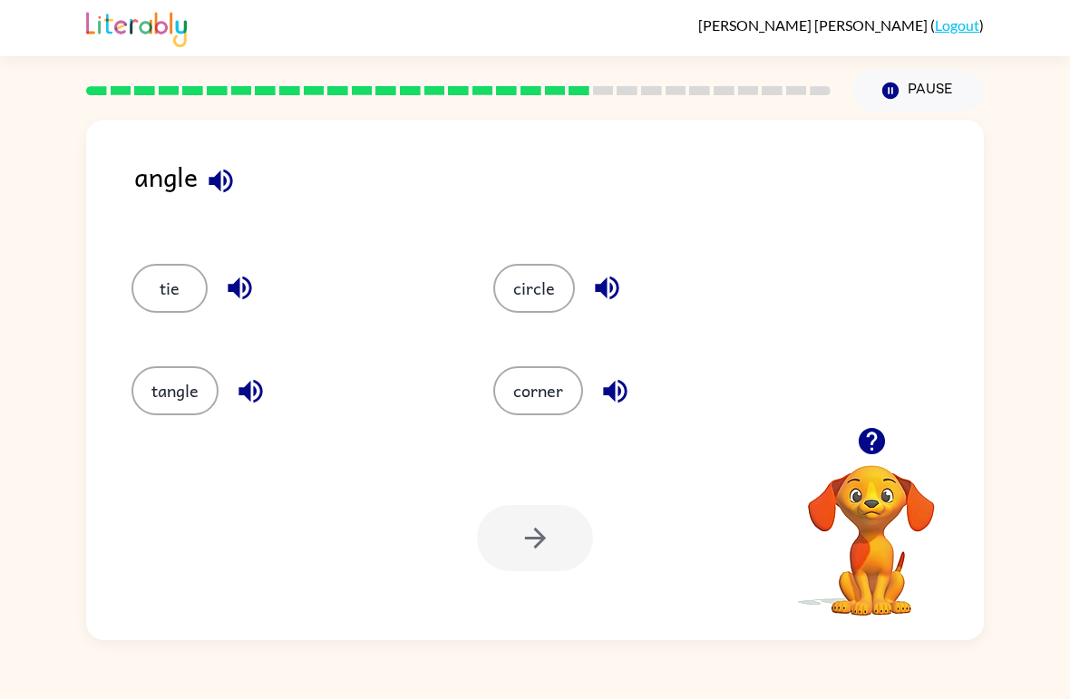
click at [540, 308] on button "circle" at bounding box center [534, 288] width 82 height 49
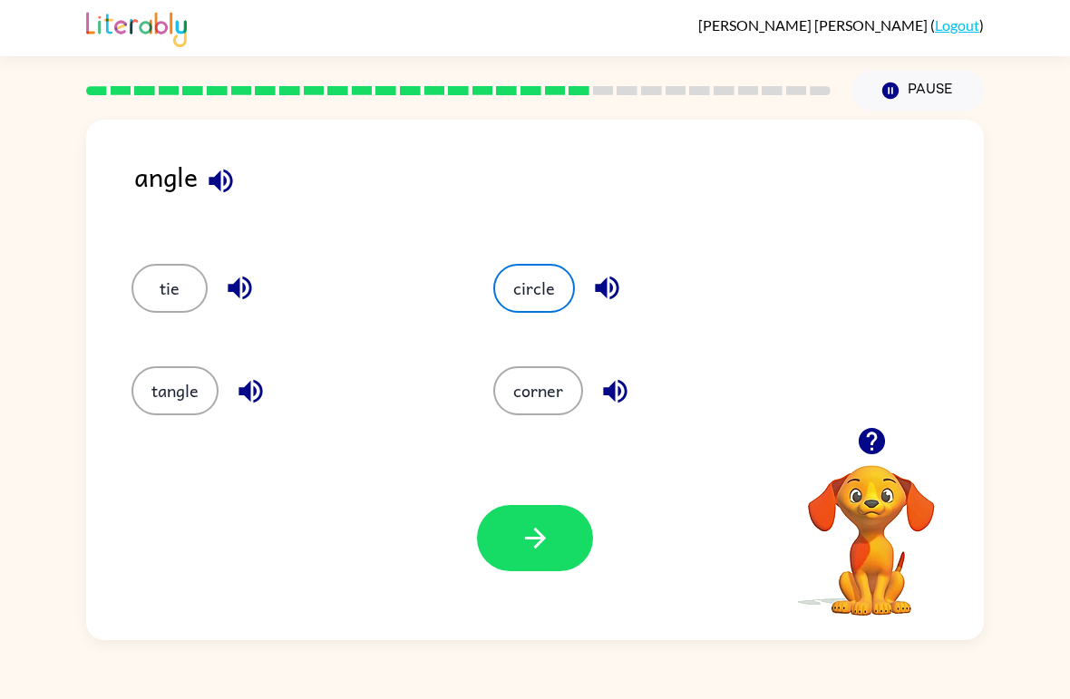
click at [170, 282] on button "tie" at bounding box center [169, 288] width 76 height 49
click at [184, 401] on button "tangle" at bounding box center [174, 390] width 87 height 49
click at [564, 534] on button "button" at bounding box center [535, 538] width 116 height 66
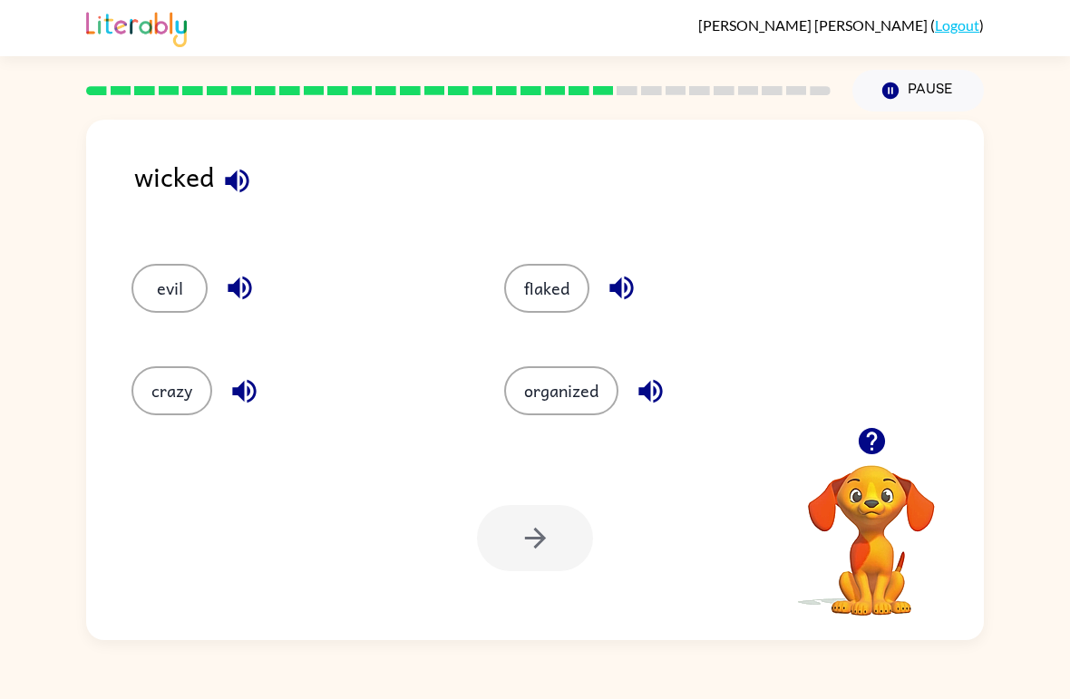
click at [187, 384] on button "crazy" at bounding box center [171, 390] width 81 height 49
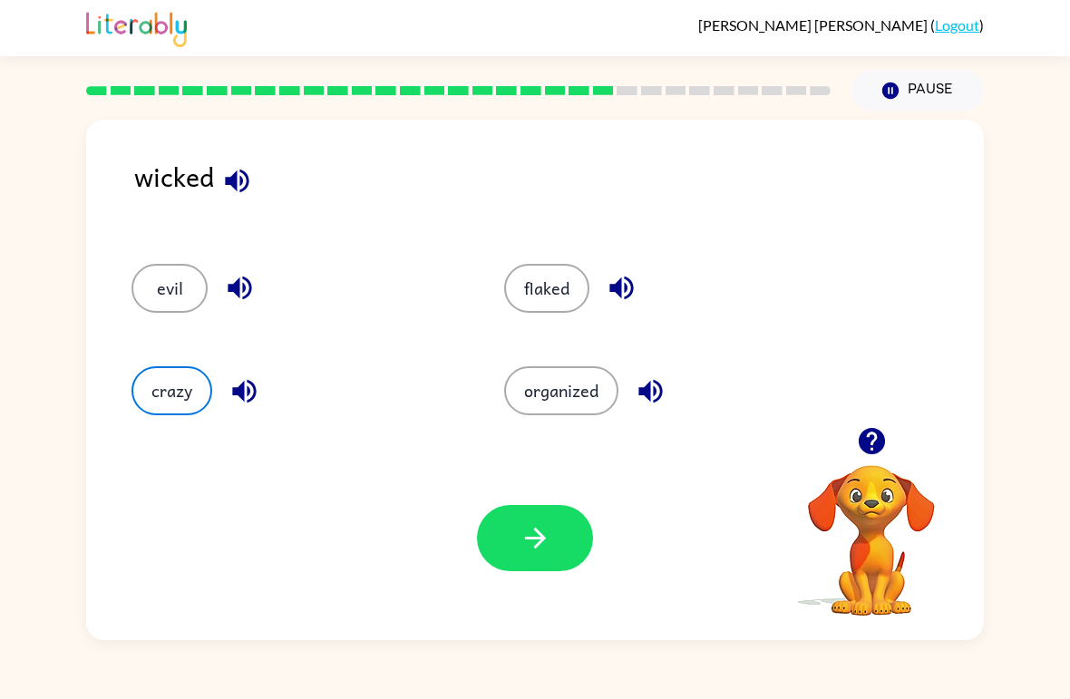
click at [544, 533] on icon "button" at bounding box center [536, 538] width 32 height 32
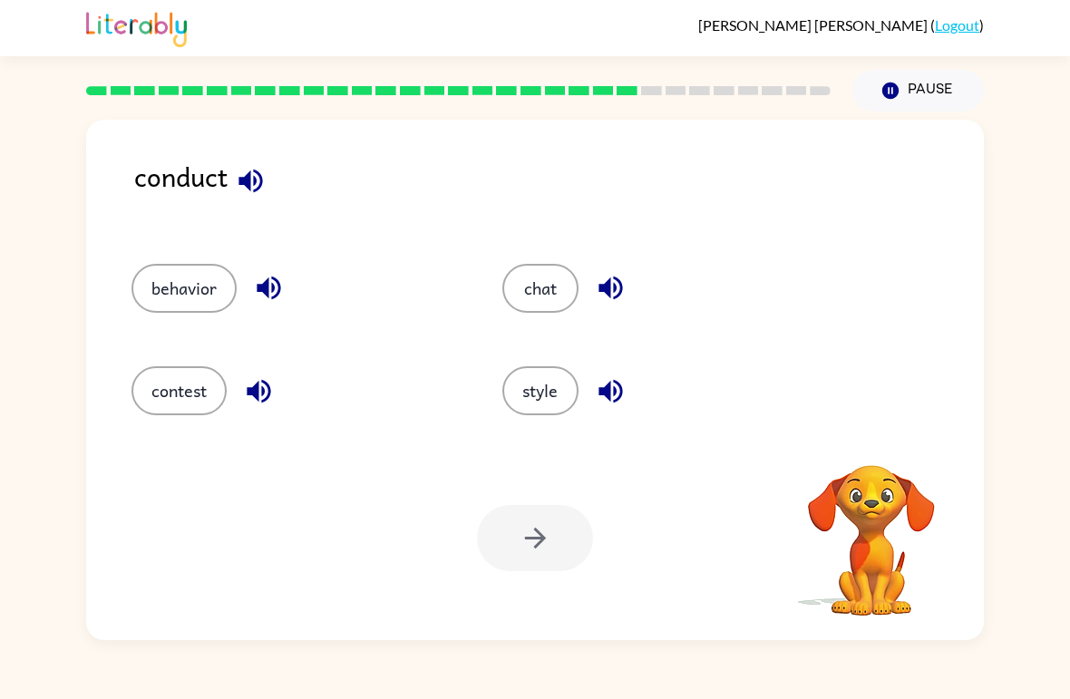
click at [208, 297] on button "behavior" at bounding box center [183, 288] width 105 height 49
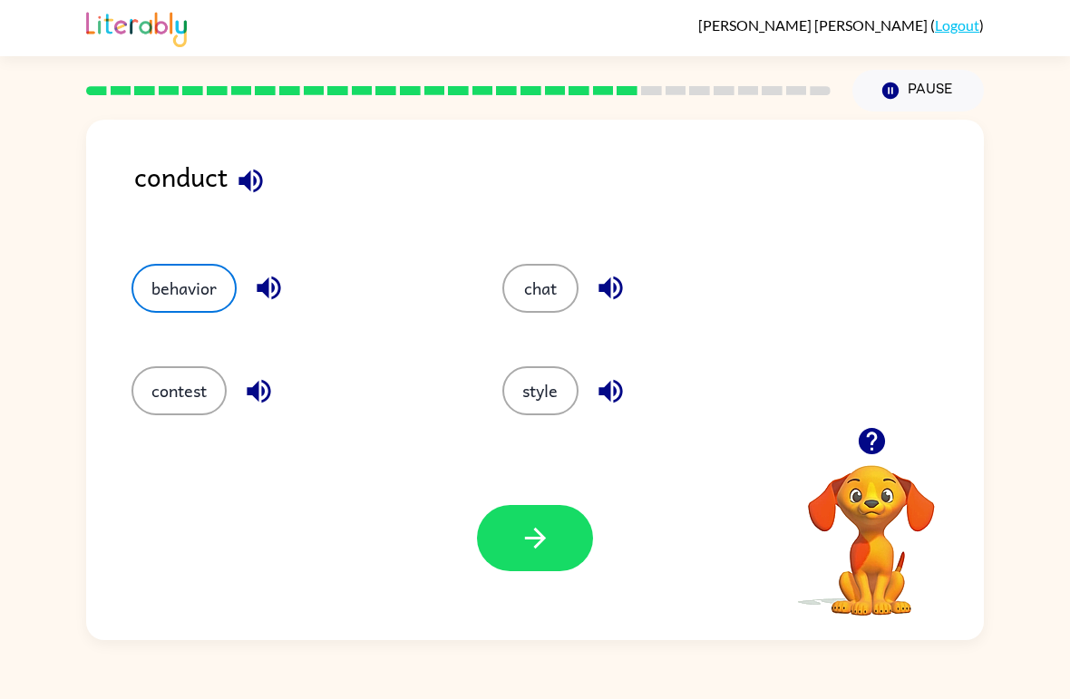
click at [556, 521] on button "button" at bounding box center [535, 538] width 116 height 66
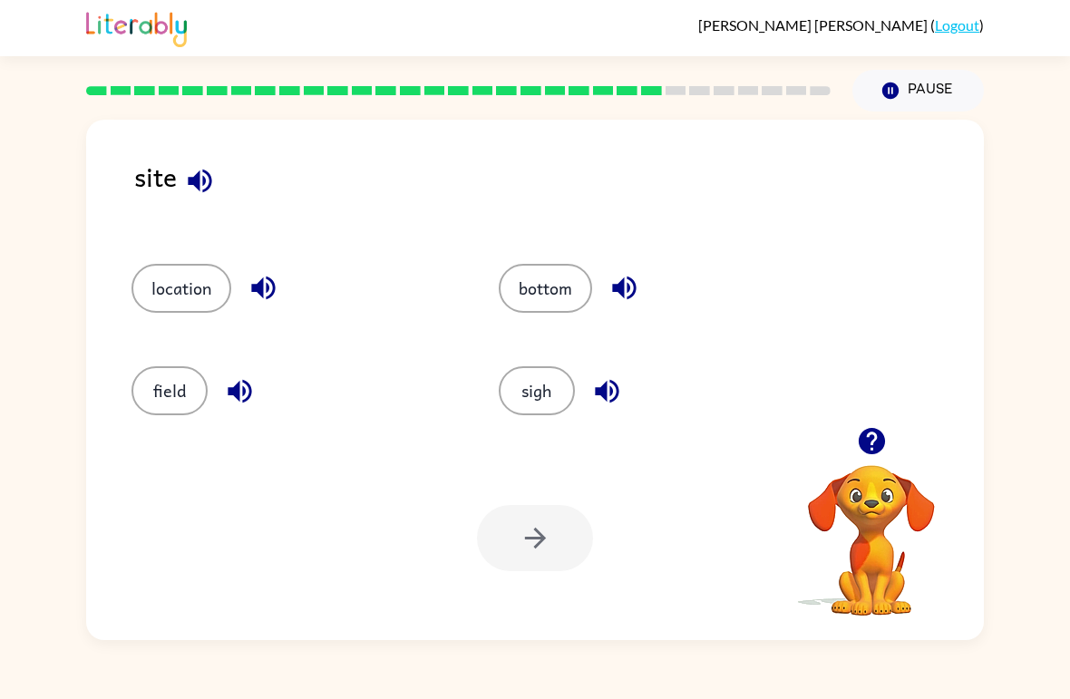
click at [222, 188] on button "button" at bounding box center [200, 181] width 46 height 46
click at [547, 397] on button "sigh" at bounding box center [537, 390] width 76 height 49
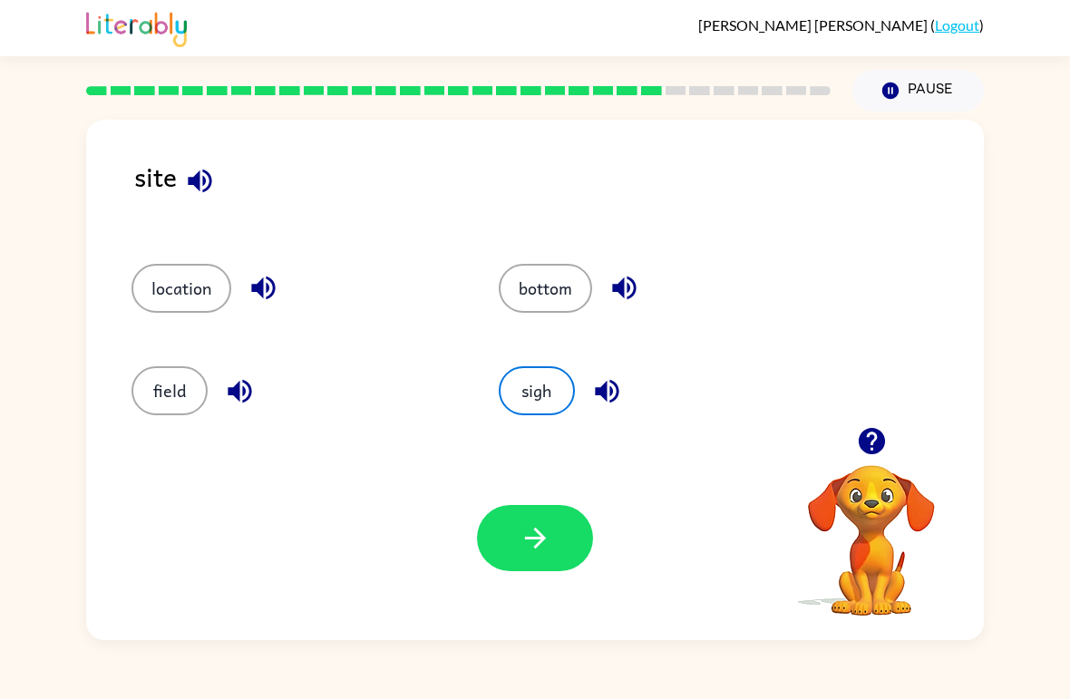
click at [558, 571] on button "button" at bounding box center [535, 538] width 116 height 66
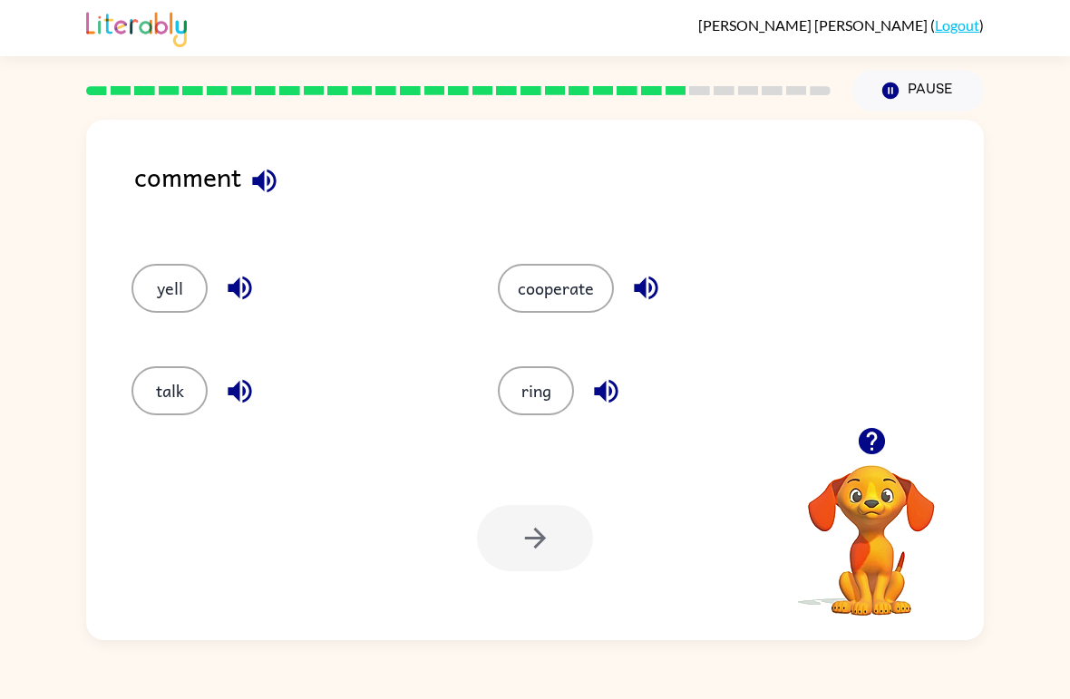
click at [192, 410] on button "talk" at bounding box center [169, 390] width 76 height 49
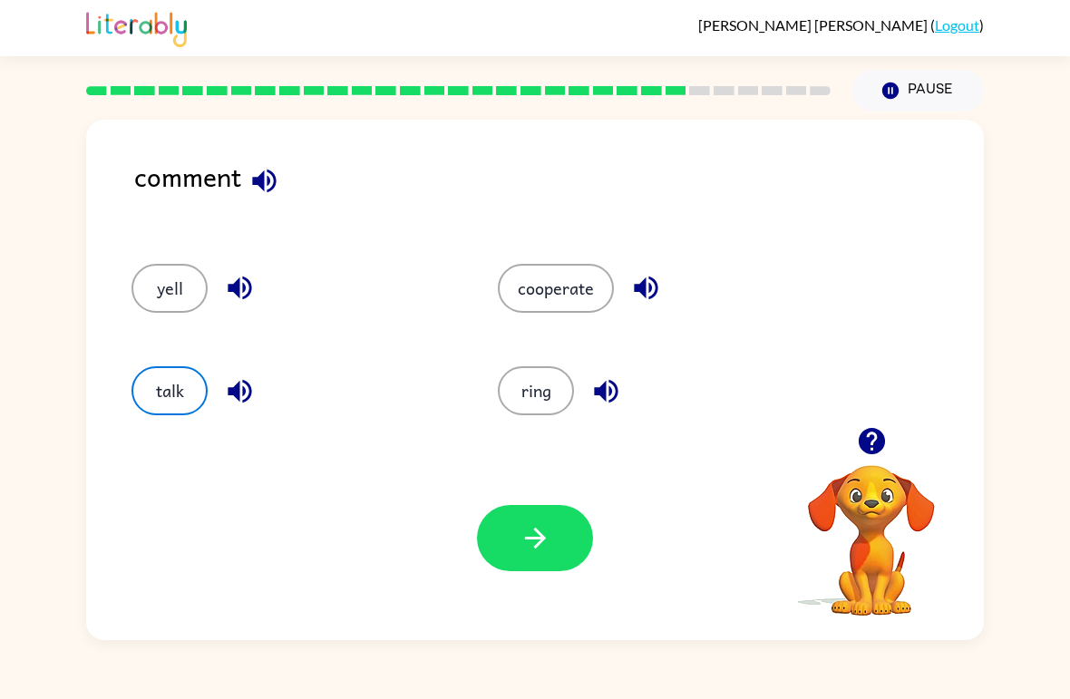
click at [507, 539] on button "button" at bounding box center [535, 538] width 116 height 66
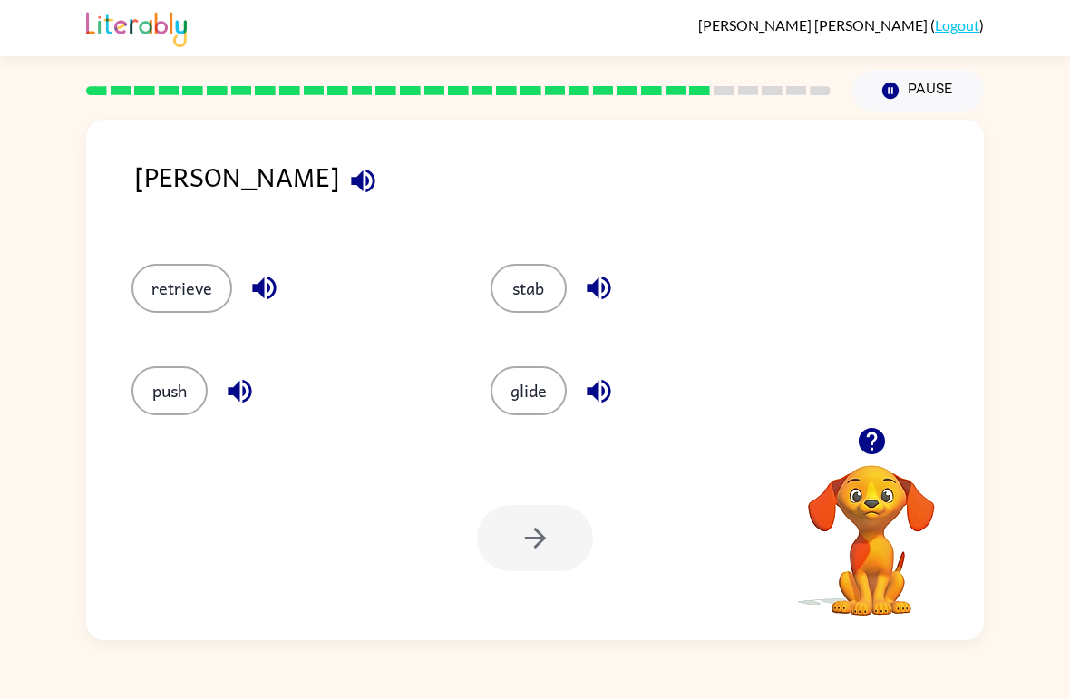
click at [537, 392] on button "glide" at bounding box center [529, 390] width 76 height 49
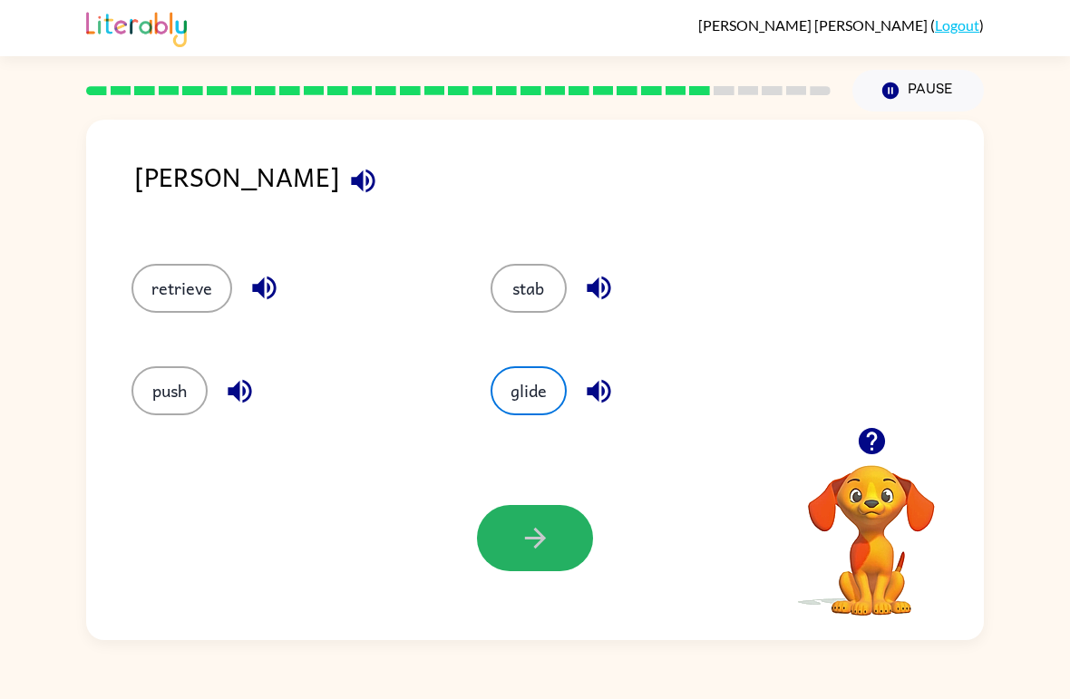
click at [533, 554] on icon "button" at bounding box center [536, 538] width 32 height 32
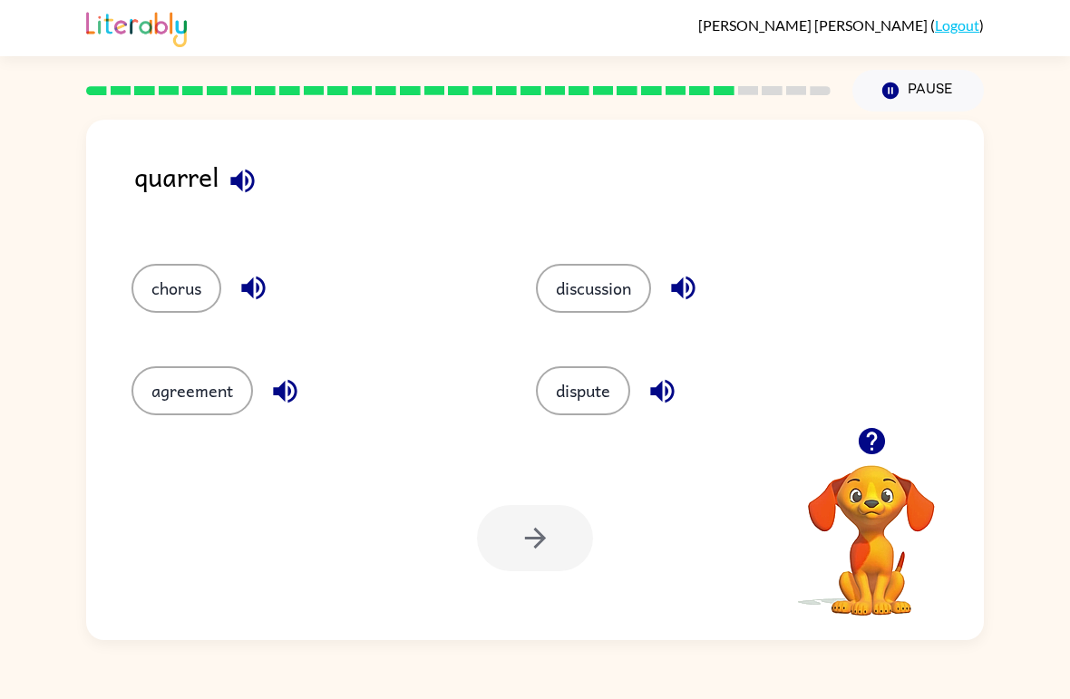
click at [607, 269] on button "discussion" at bounding box center [593, 288] width 115 height 49
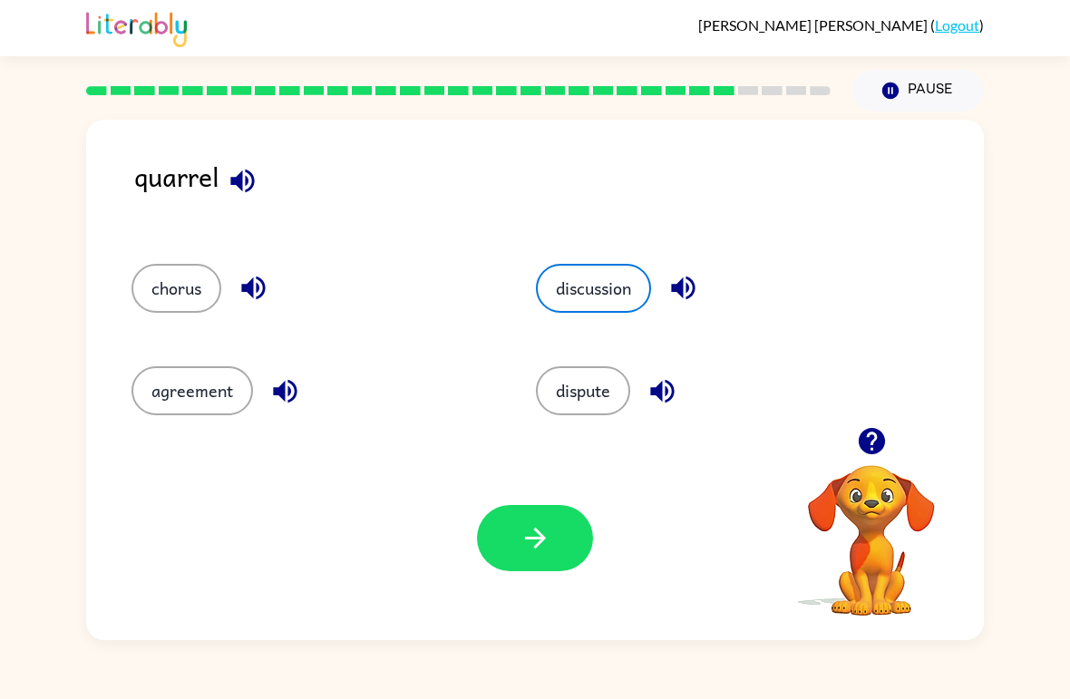
click at [549, 523] on icon "button" at bounding box center [536, 538] width 32 height 32
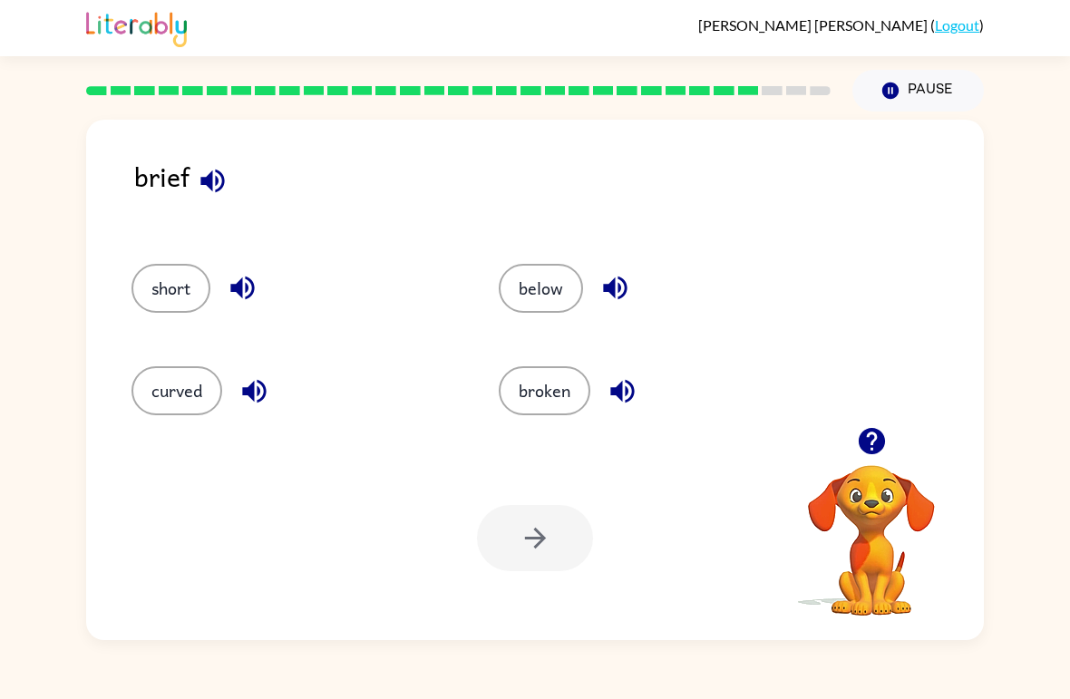
click at [563, 307] on button "below" at bounding box center [541, 288] width 84 height 49
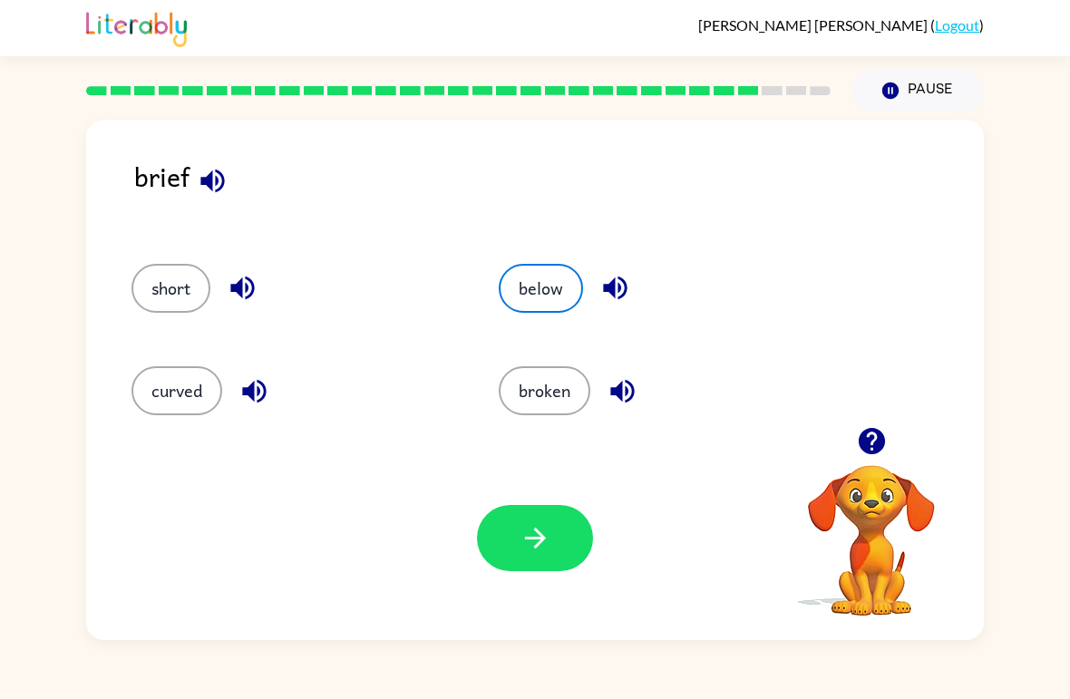
click at [550, 384] on button "broken" at bounding box center [545, 390] width 92 height 49
click at [219, 369] on div "curved" at bounding box center [294, 390] width 326 height 49
click at [188, 396] on button "curved" at bounding box center [176, 390] width 91 height 49
click at [526, 542] on icon "button" at bounding box center [536, 538] width 32 height 32
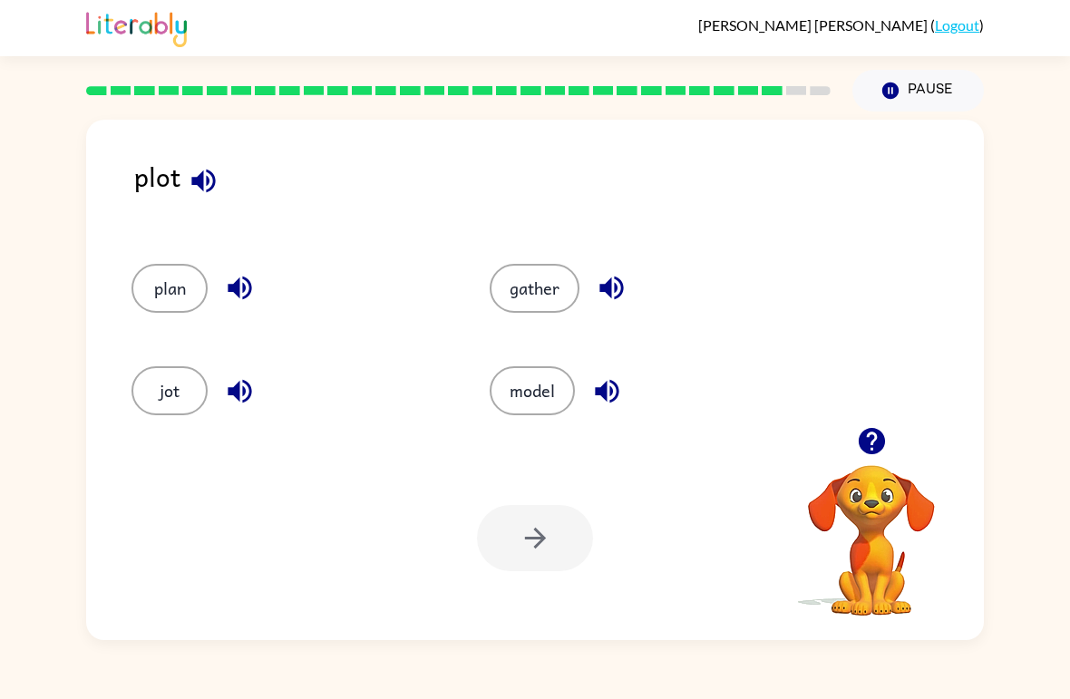
click at [521, 311] on button "gather" at bounding box center [535, 288] width 90 height 49
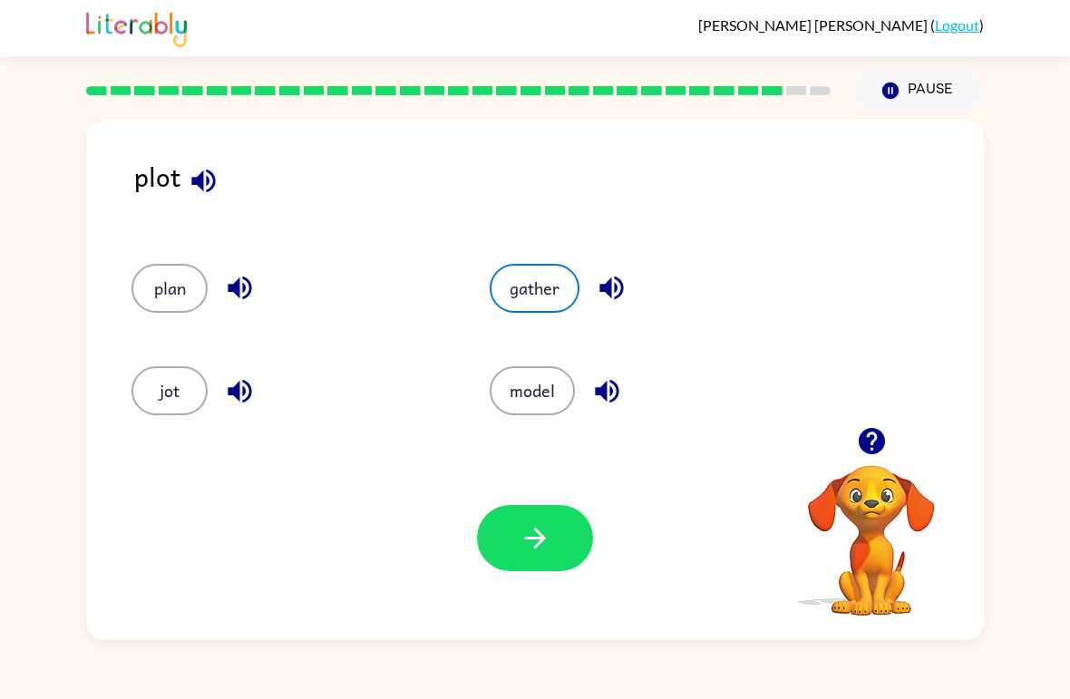
click at [530, 514] on button "button" at bounding box center [535, 538] width 116 height 66
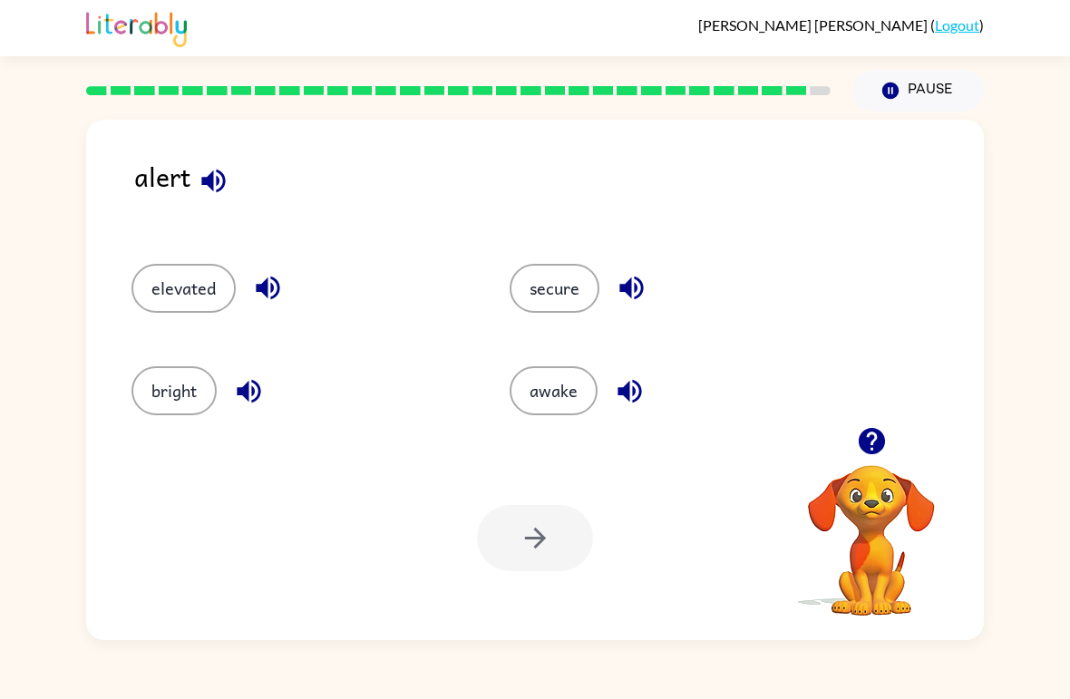
click at [552, 396] on button "awake" at bounding box center [554, 390] width 88 height 49
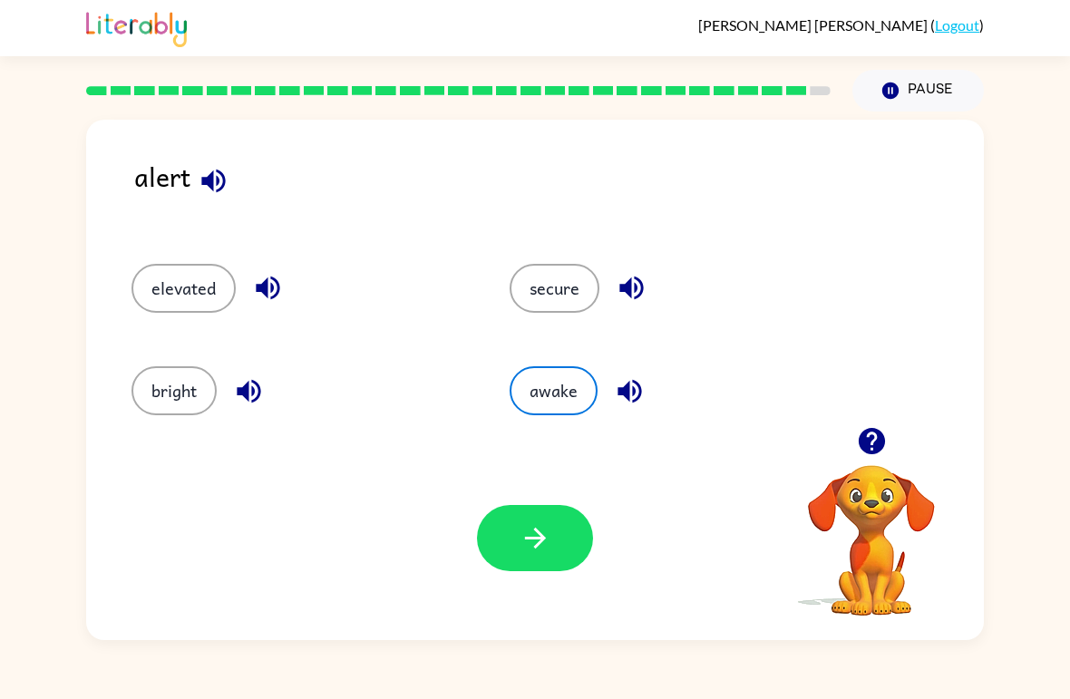
click at [518, 539] on button "button" at bounding box center [535, 538] width 116 height 66
